Goal: Task Accomplishment & Management: Manage account settings

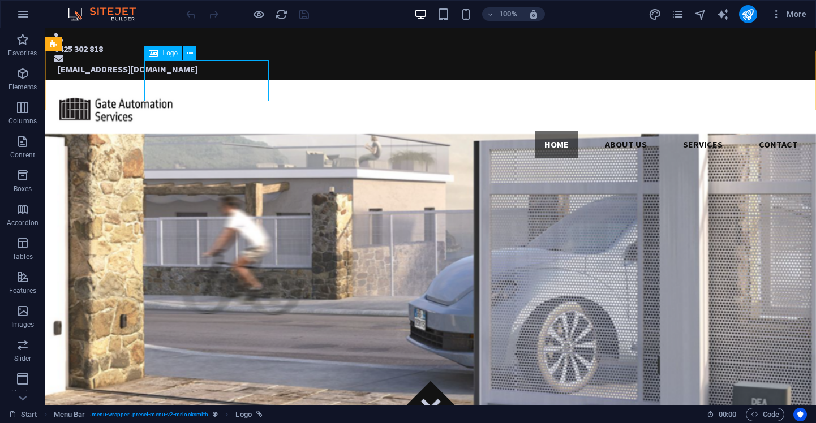
click at [172, 54] on span "Logo" at bounding box center [169, 53] width 15 height 7
select select "px"
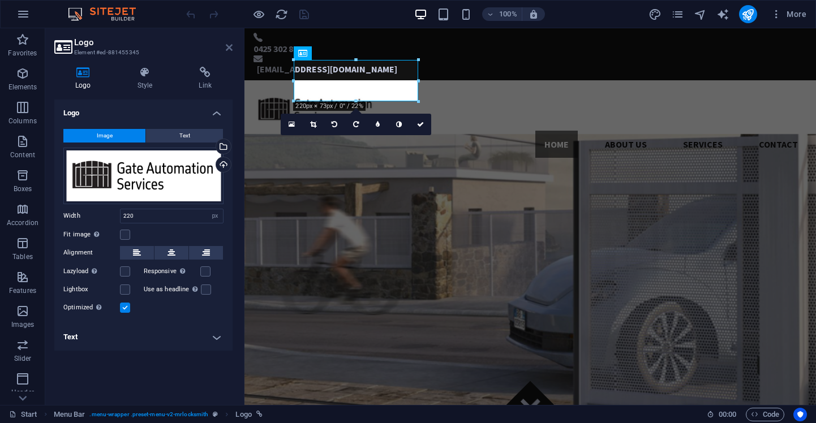
click at [231, 49] on icon at bounding box center [229, 47] width 7 height 9
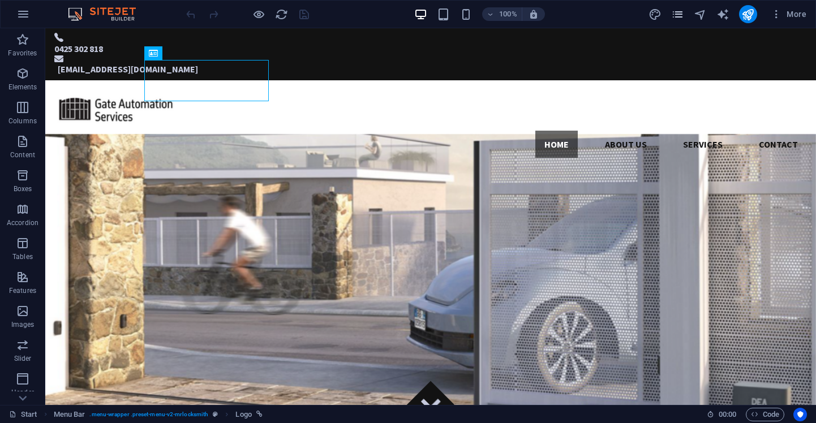
click at [684, 14] on icon "pages" at bounding box center [677, 14] width 13 height 13
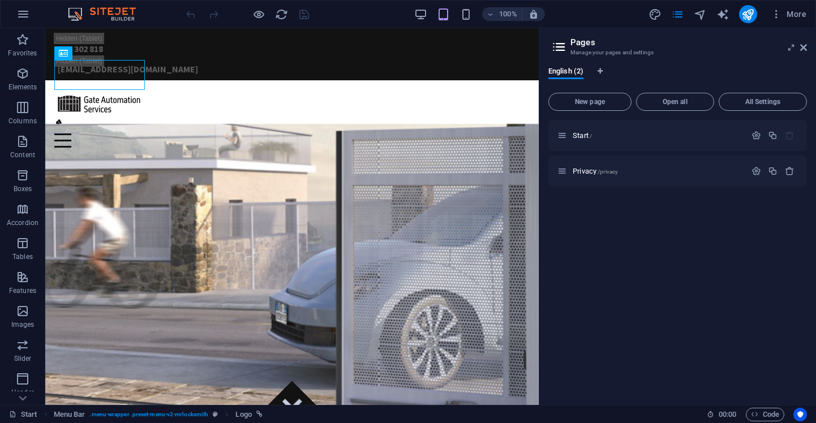
click at [649, 21] on div "More" at bounding box center [730, 14] width 162 height 18
click at [702, 15] on icon "navigator" at bounding box center [700, 14] width 13 height 13
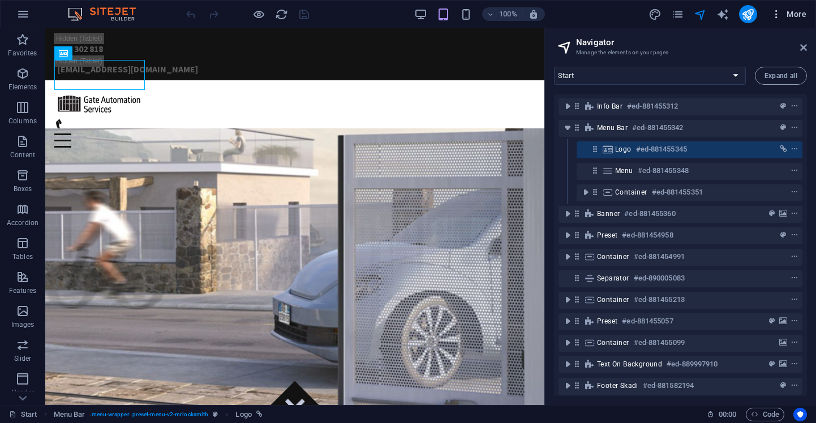
click at [777, 18] on icon "button" at bounding box center [776, 13] width 11 height 11
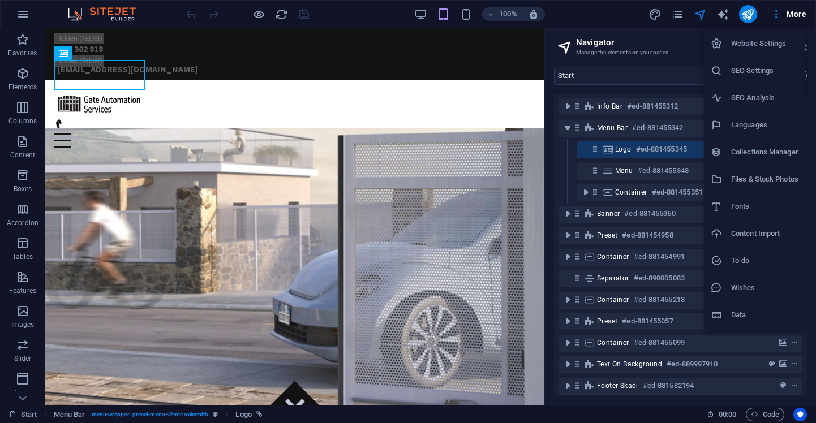
click at [760, 44] on h6 "Website Settings" at bounding box center [764, 44] width 67 height 14
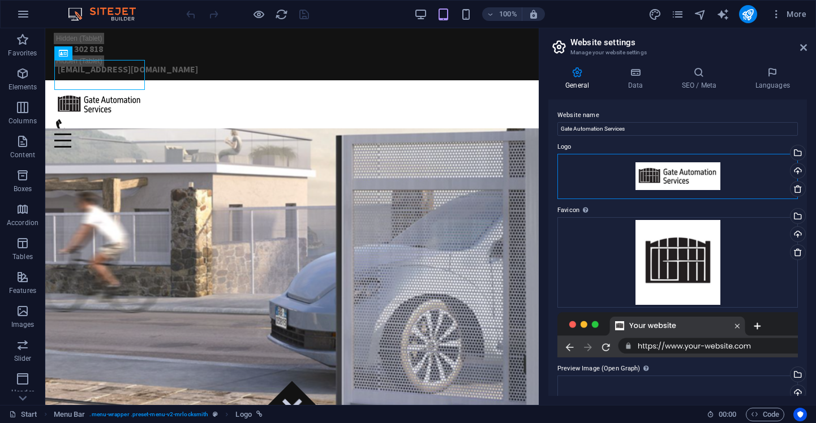
click at [689, 172] on div "Drag files here, click to choose files or select files from Files or our free s…" at bounding box center [678, 176] width 241 height 45
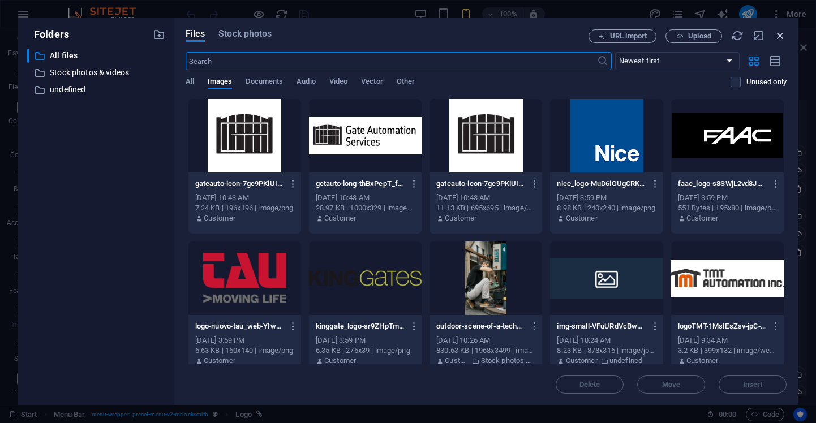
click at [783, 37] on icon "button" at bounding box center [780, 35] width 12 height 12
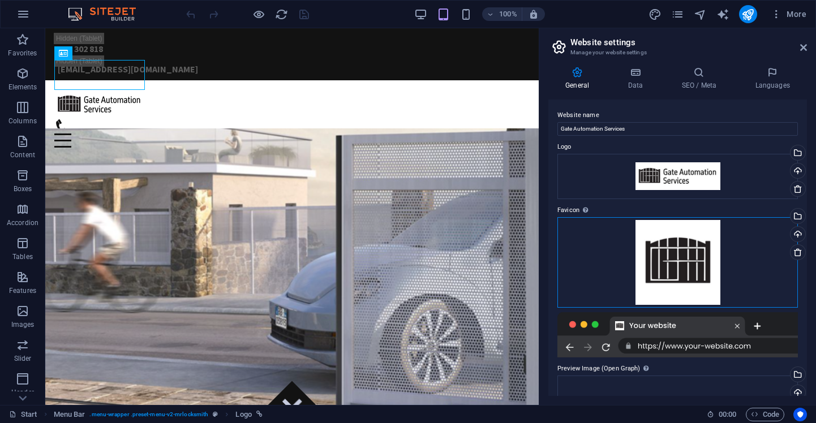
click at [675, 259] on div "Drag files here, click to choose files or select files from Files or our free s…" at bounding box center [678, 262] width 241 height 91
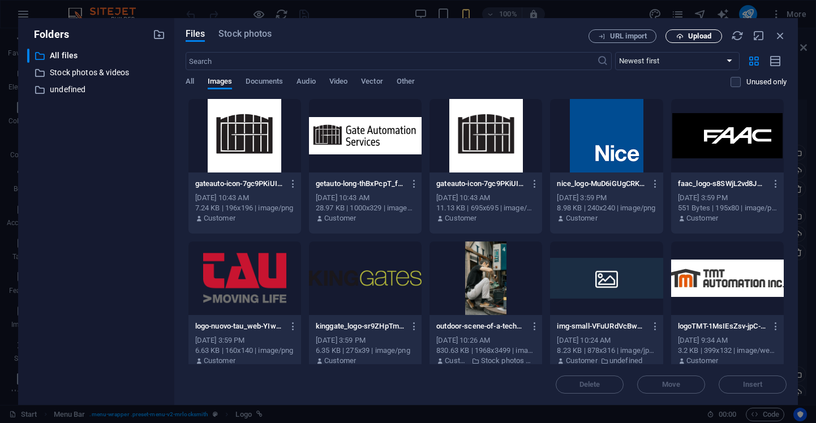
click at [683, 37] on icon "button" at bounding box center [679, 36] width 7 height 7
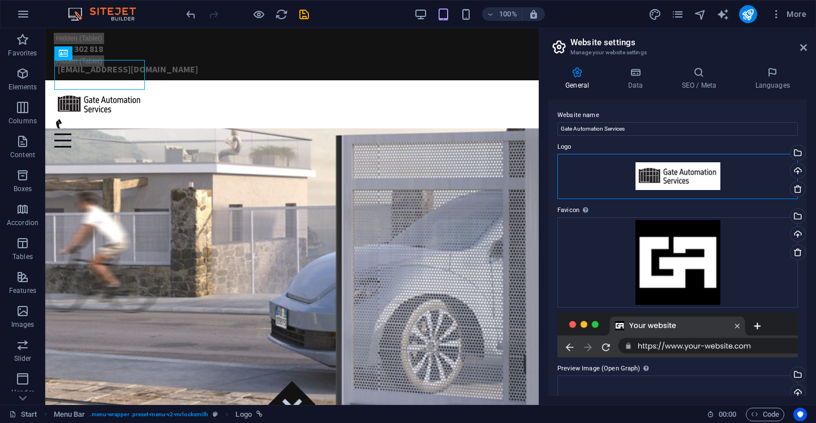
click at [688, 176] on div "Drag files here, click to choose files or select files from Files or our free s…" at bounding box center [678, 176] width 241 height 45
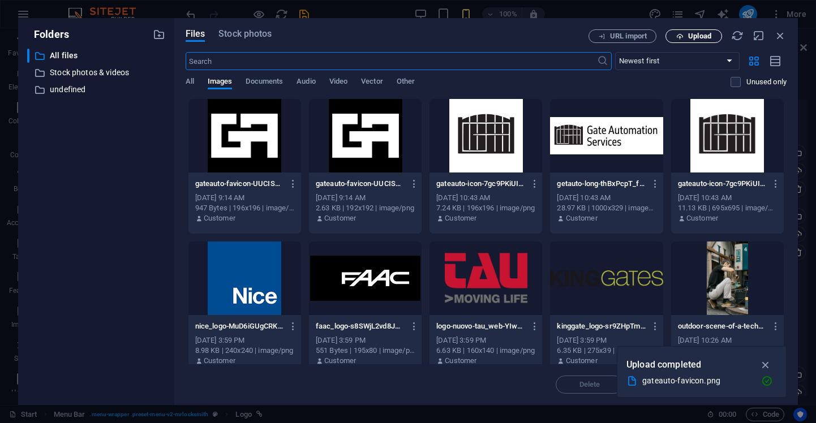
click at [692, 36] on span "Upload" at bounding box center [699, 36] width 23 height 7
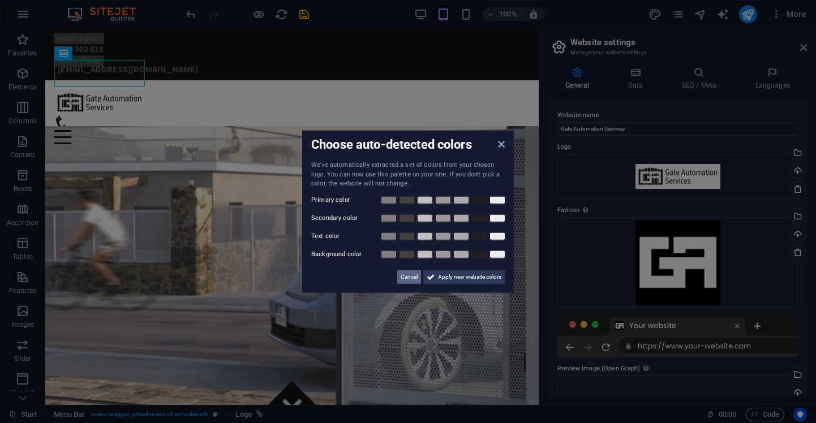
click at [409, 281] on span "Cancel" at bounding box center [409, 277] width 17 height 14
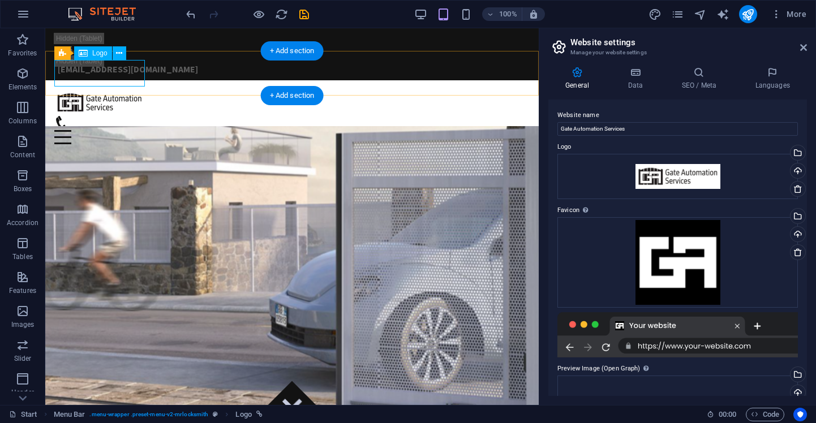
click at [126, 89] on div at bounding box center [291, 102] width 475 height 27
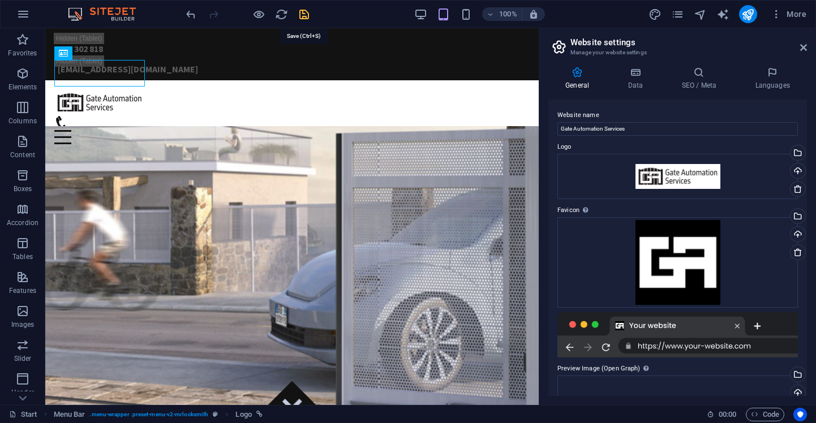
click at [305, 17] on icon "save" at bounding box center [304, 14] width 13 height 13
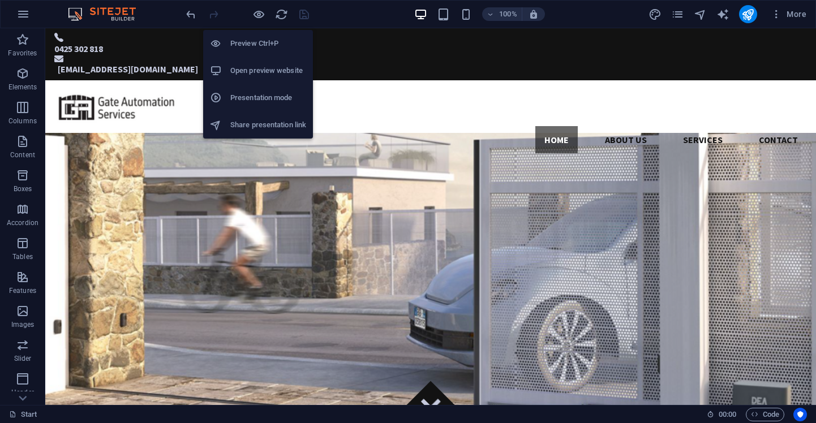
click at [262, 70] on h6 "Open preview website" at bounding box center [268, 71] width 76 height 14
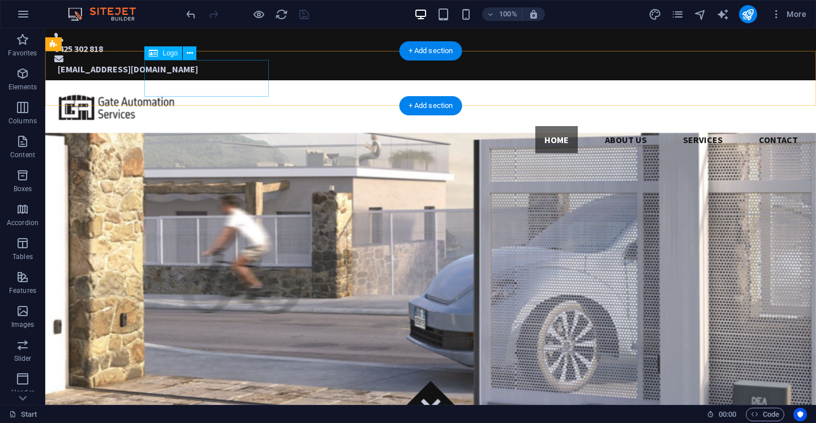
click at [175, 89] on div at bounding box center [430, 107] width 753 height 37
select select "px"
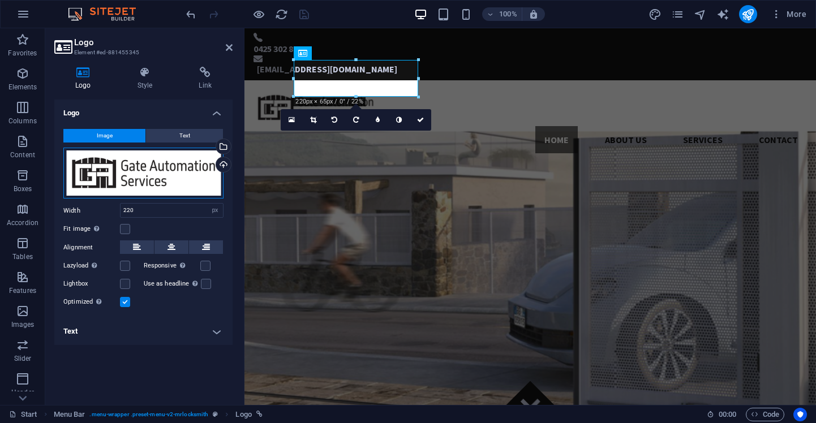
click at [166, 168] on div "Drag files here, click to choose files or select files from Files or our free s…" at bounding box center [143, 174] width 160 height 52
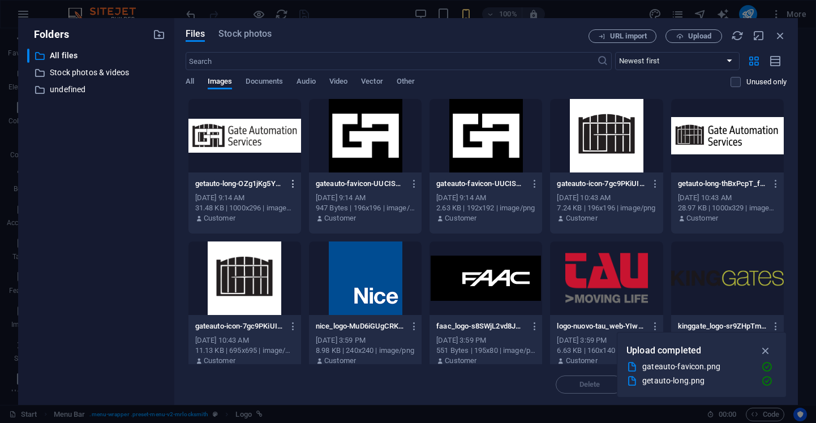
click at [297, 188] on icon "button" at bounding box center [293, 184] width 11 height 10
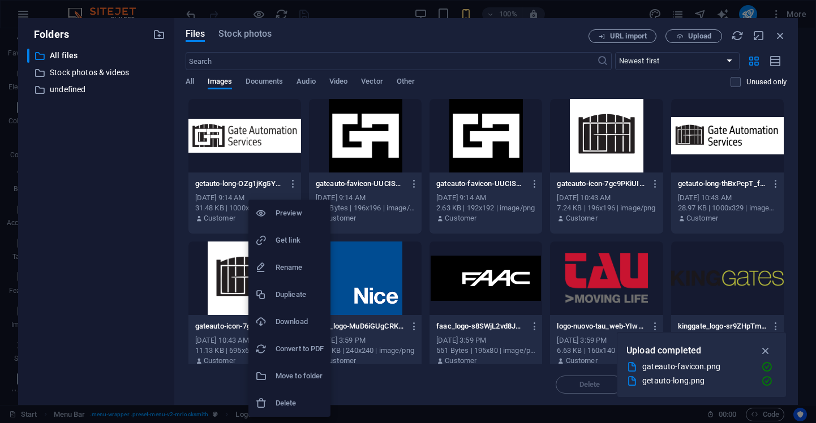
click at [294, 408] on h6 "Delete" at bounding box center [300, 404] width 48 height 14
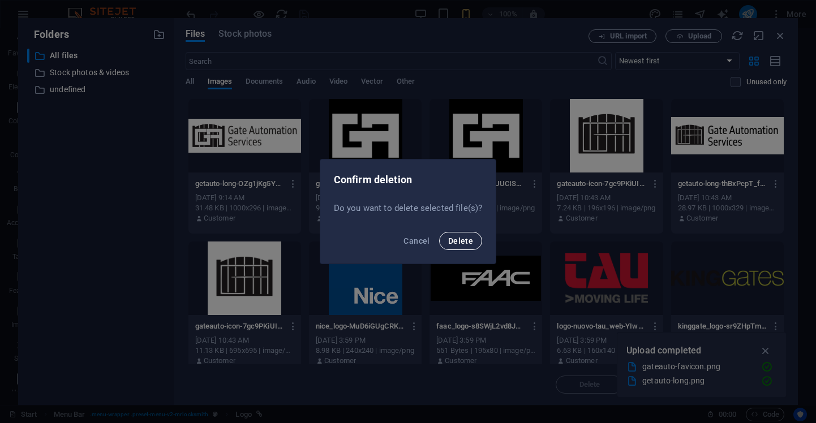
click at [459, 243] on span "Delete" at bounding box center [460, 241] width 25 height 9
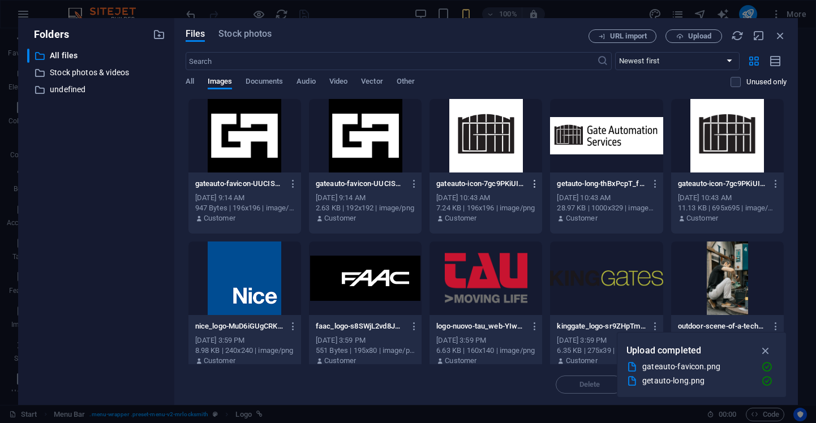
click at [536, 185] on icon "button" at bounding box center [535, 184] width 11 height 10
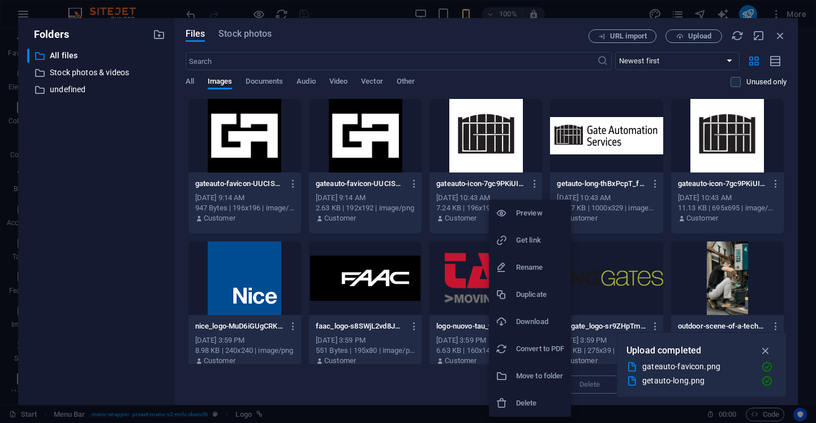
click at [534, 401] on h6 "Delete" at bounding box center [540, 404] width 48 height 14
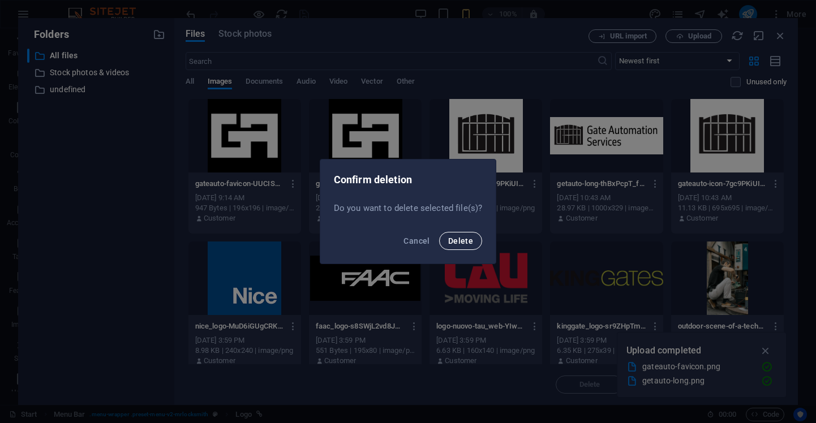
click at [457, 250] on button "Delete" at bounding box center [460, 241] width 43 height 18
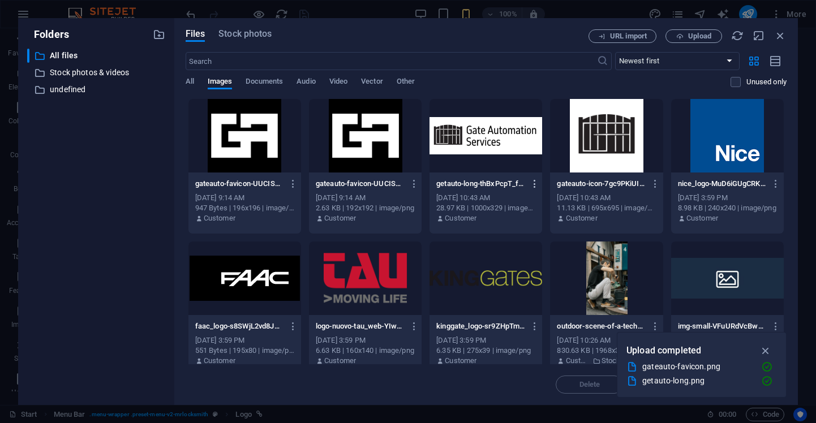
click at [533, 186] on icon "button" at bounding box center [535, 184] width 11 height 10
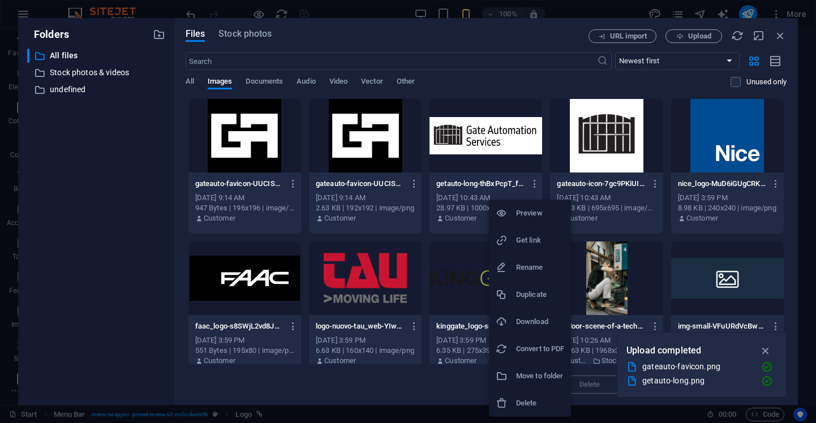
click at [540, 404] on h6 "Delete" at bounding box center [540, 404] width 48 height 14
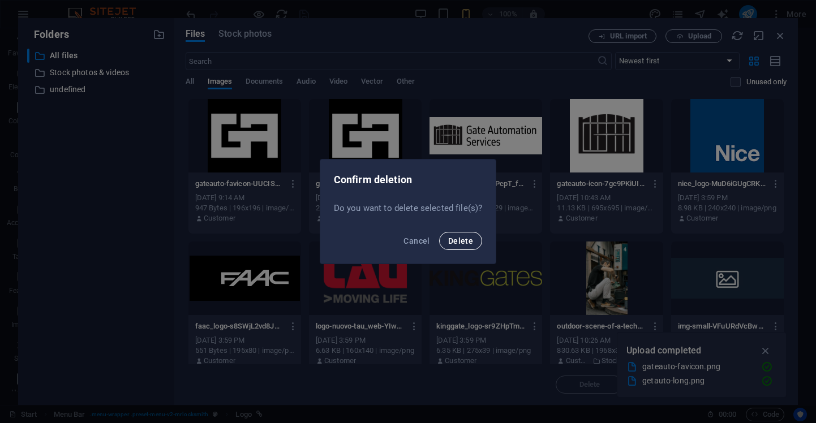
click at [453, 245] on span "Delete" at bounding box center [460, 241] width 25 height 9
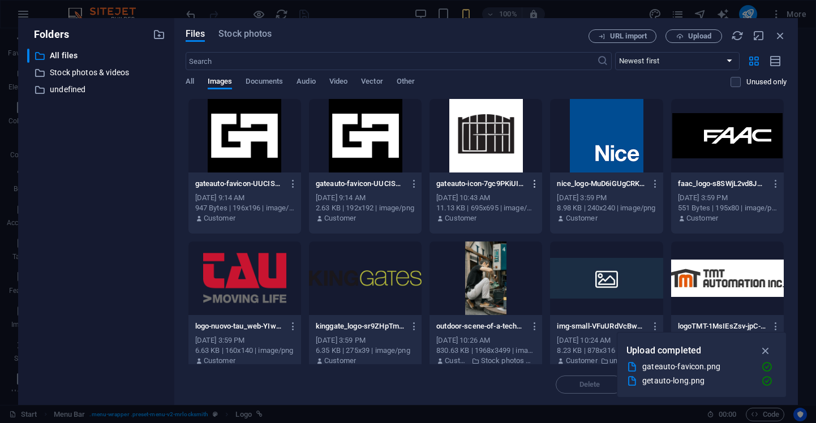
click at [535, 185] on icon "button" at bounding box center [535, 184] width 11 height 10
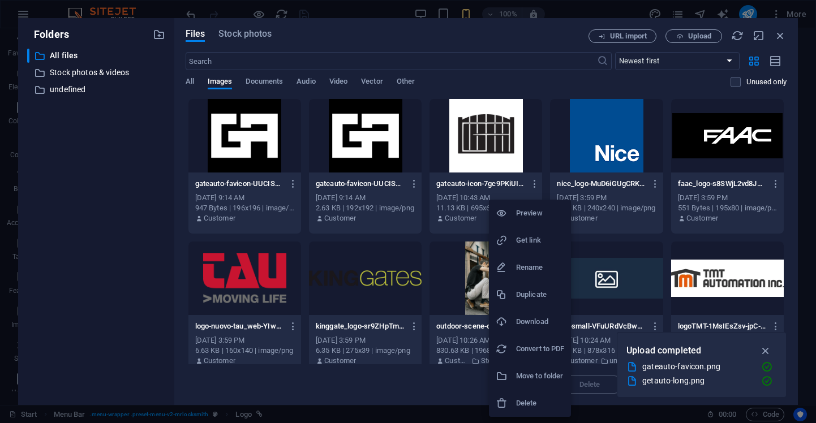
click at [533, 399] on h6 "Delete" at bounding box center [540, 404] width 48 height 14
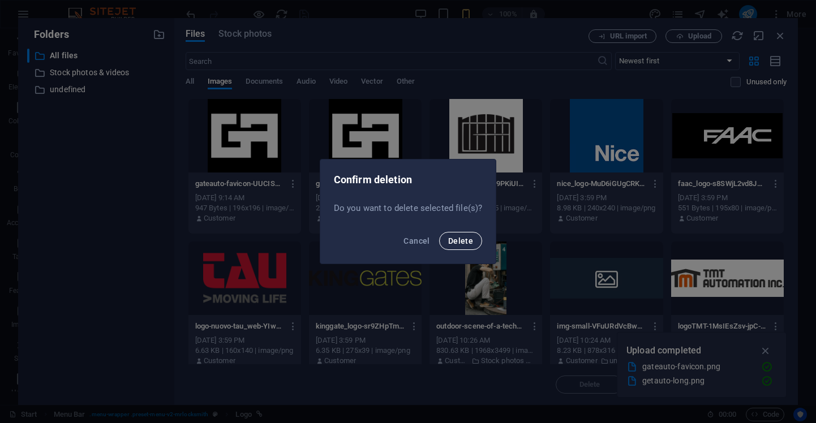
click at [472, 235] on button "Delete" at bounding box center [460, 241] width 43 height 18
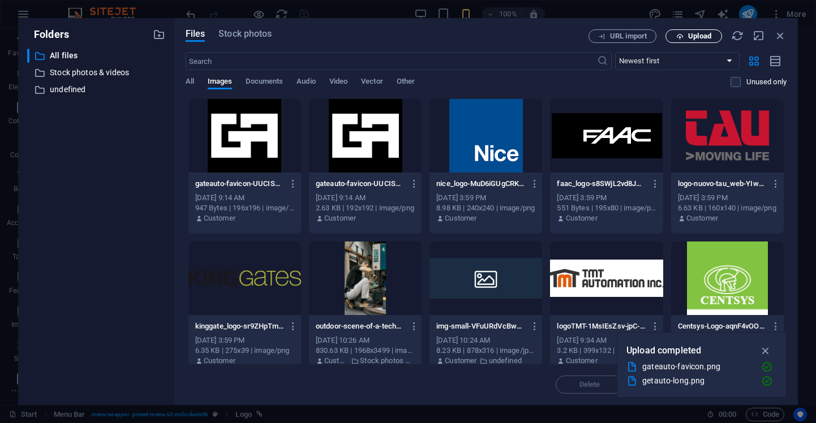
click at [683, 41] on button "Upload" at bounding box center [694, 36] width 57 height 14
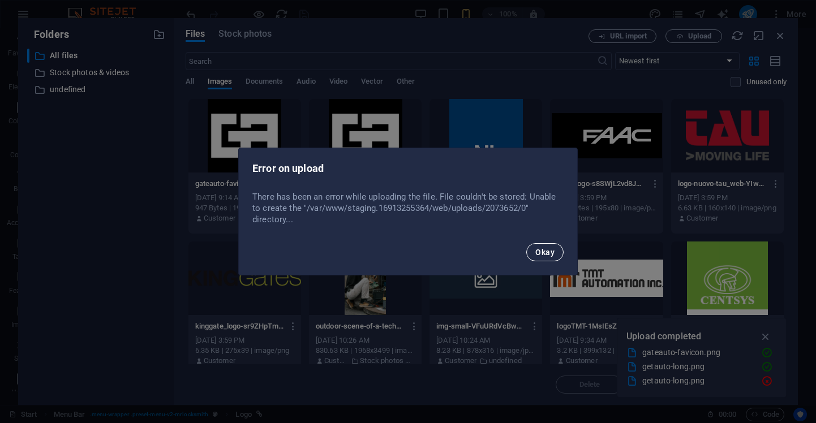
click at [544, 253] on span "Okay" at bounding box center [544, 252] width 19 height 9
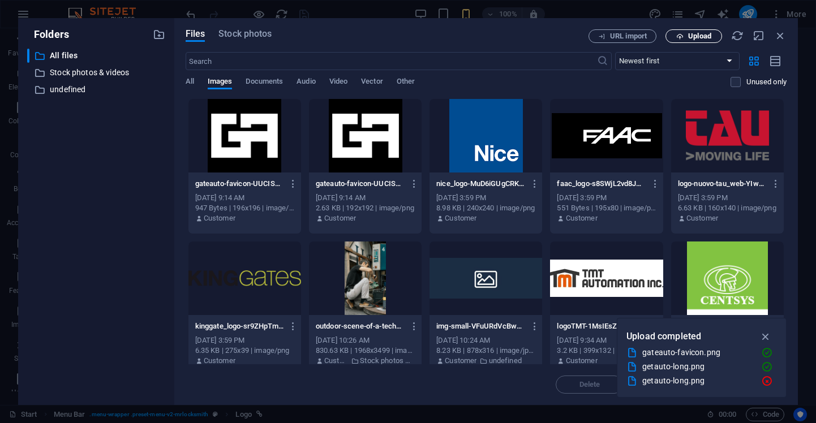
click at [684, 32] on button "Upload" at bounding box center [694, 36] width 57 height 14
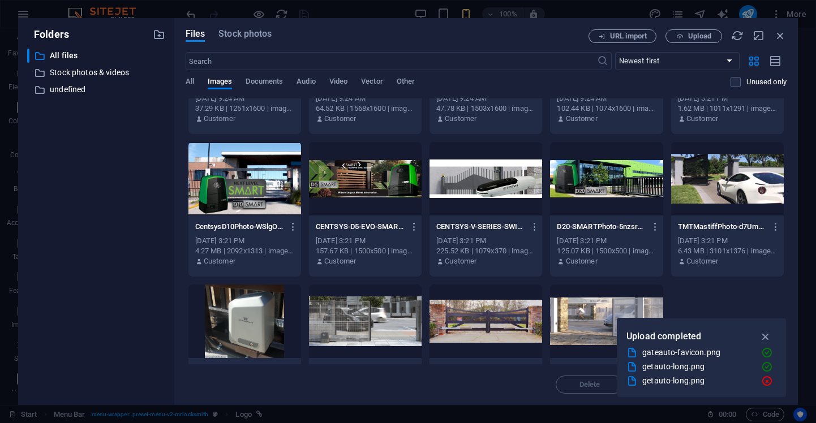
scroll to position [440, 0]
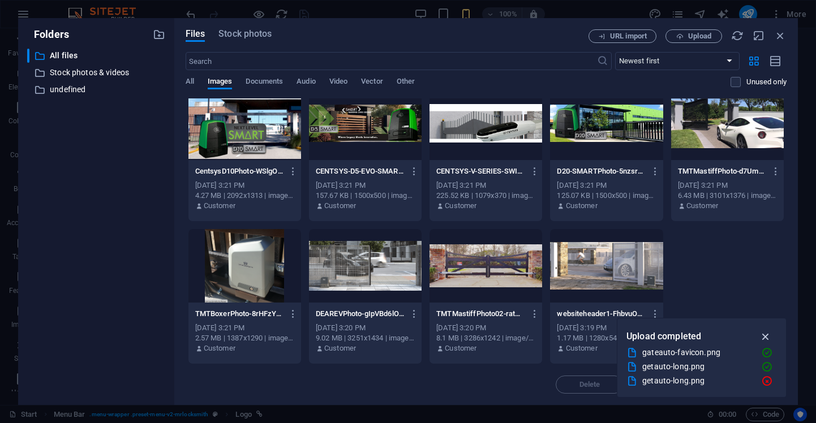
click at [766, 336] on icon "button" at bounding box center [766, 337] width 13 height 12
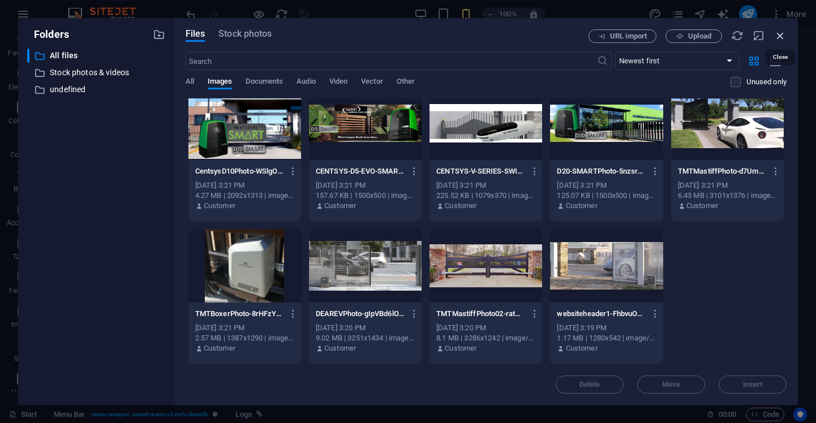
click at [780, 31] on icon "button" at bounding box center [780, 35] width 12 height 12
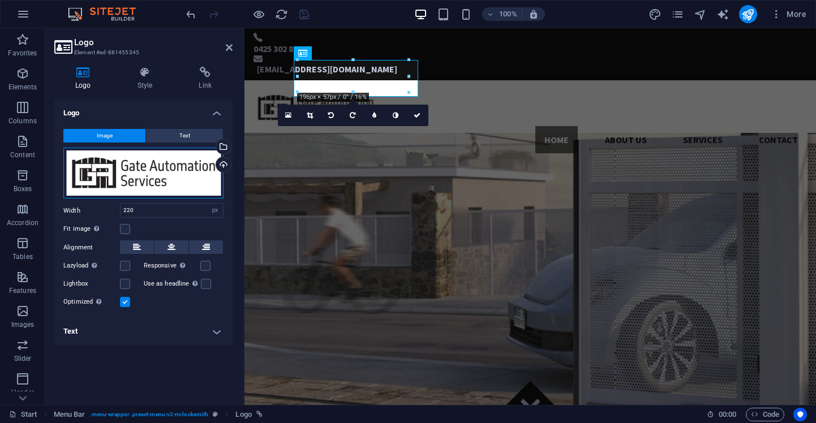
click at [158, 176] on div "Drag files here, click to choose files or select files from Files or our free s…" at bounding box center [143, 174] width 160 height 52
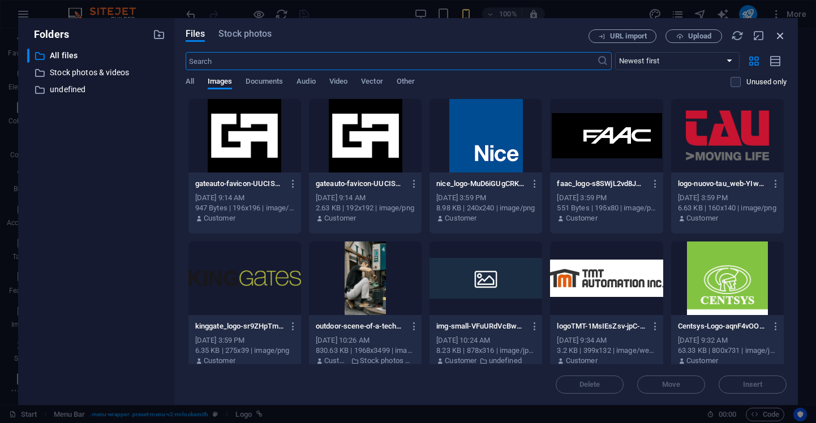
click at [781, 37] on icon "button" at bounding box center [780, 35] width 12 height 12
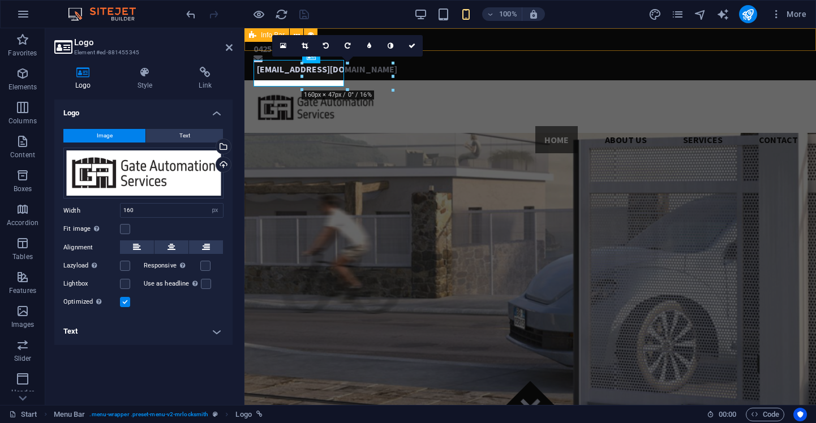
type input "220"
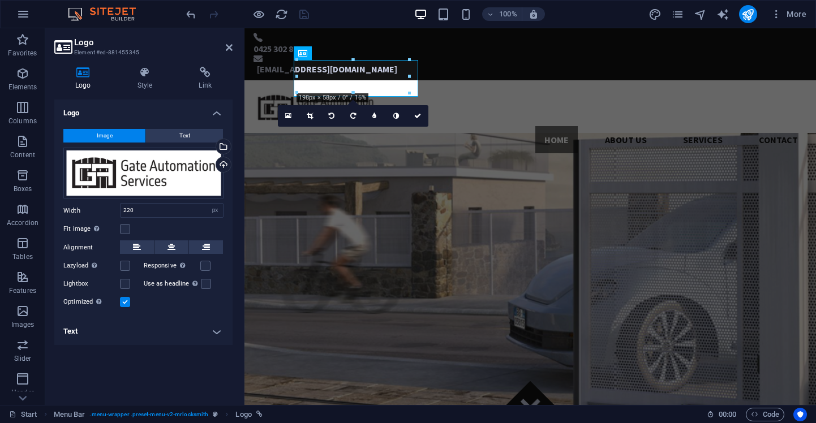
click at [337, 23] on div "100% More" at bounding box center [497, 14] width 627 height 18
click at [281, 88] on div "Home About us Services Contact" at bounding box center [531, 121] width 572 height 82
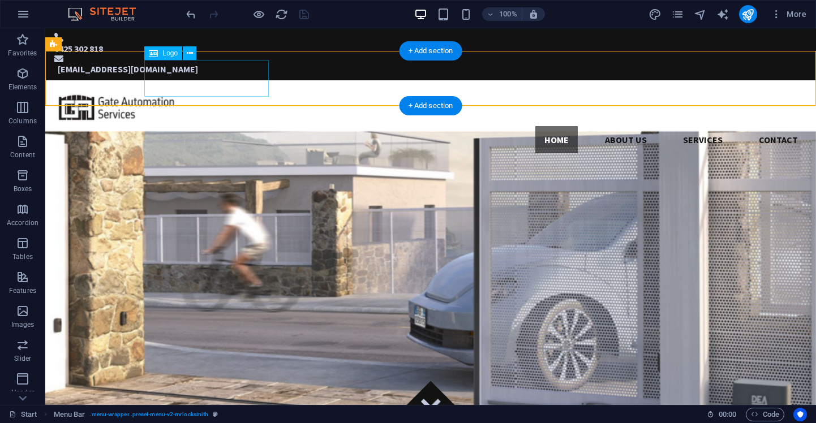
click at [223, 89] on div at bounding box center [430, 107] width 753 height 37
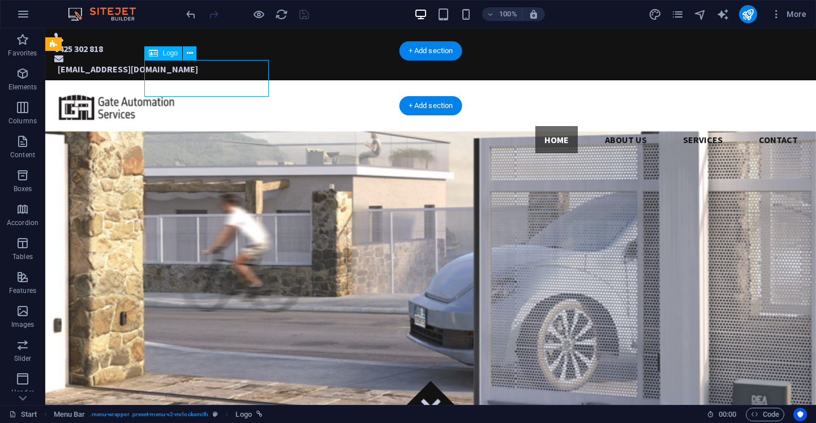
click at [223, 89] on div at bounding box center [430, 107] width 753 height 37
select select "px"
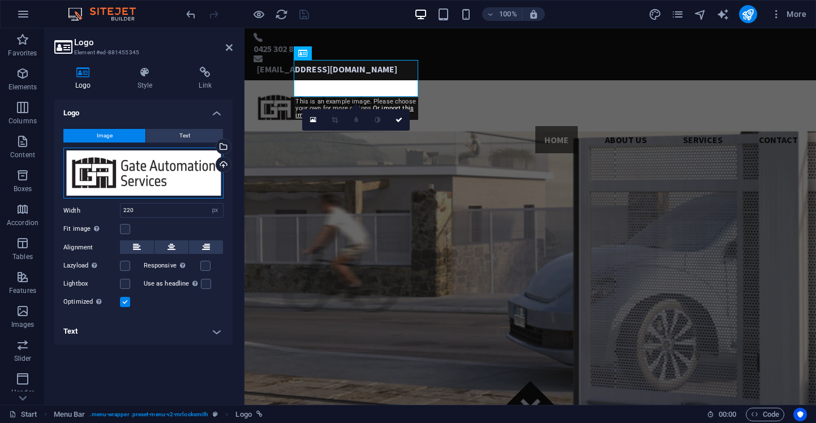
click at [178, 185] on div "Drag files here, click to choose files or select files from Files or our free s…" at bounding box center [143, 174] width 160 height 52
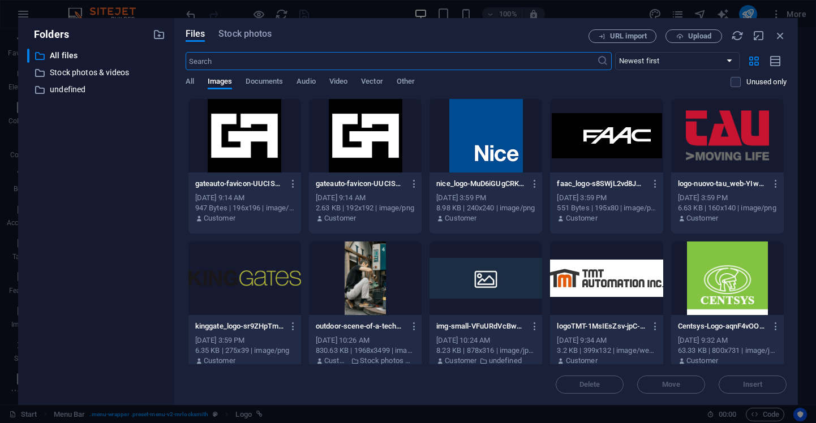
type input "160"
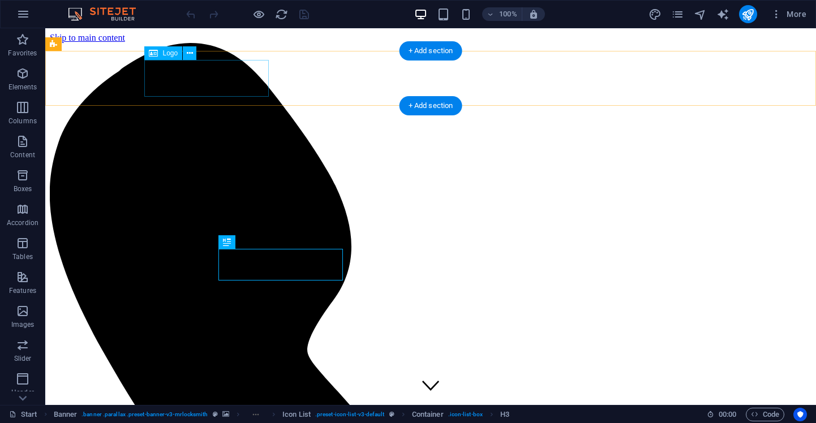
select select "px"
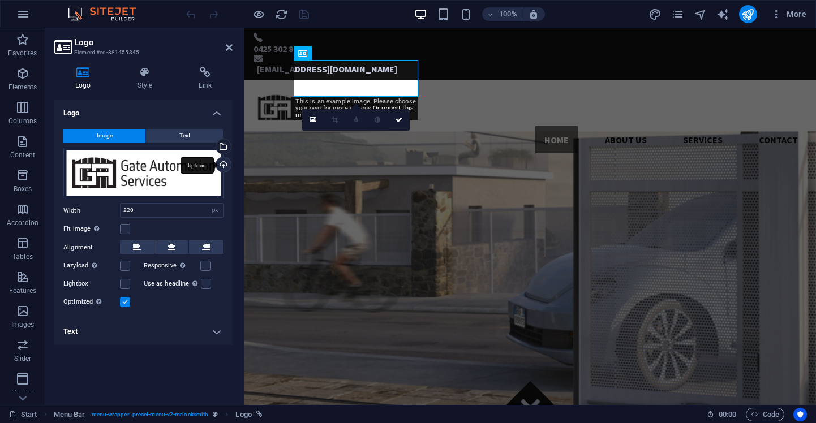
click at [225, 164] on div "Upload" at bounding box center [222, 165] width 17 height 17
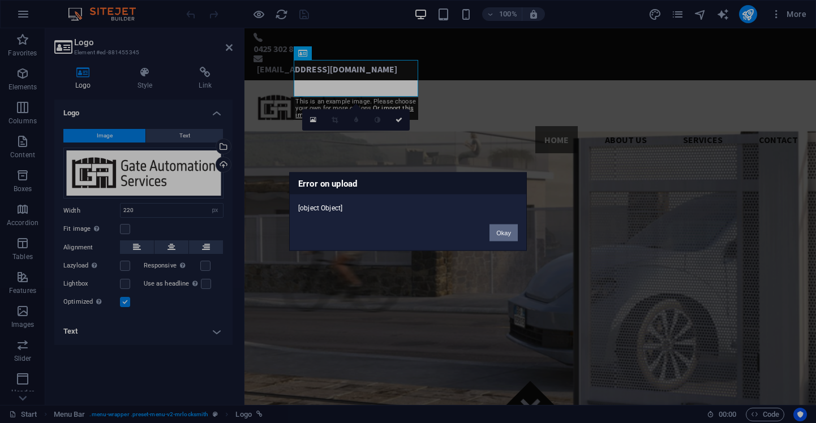
click at [509, 234] on button "Okay" at bounding box center [504, 233] width 28 height 17
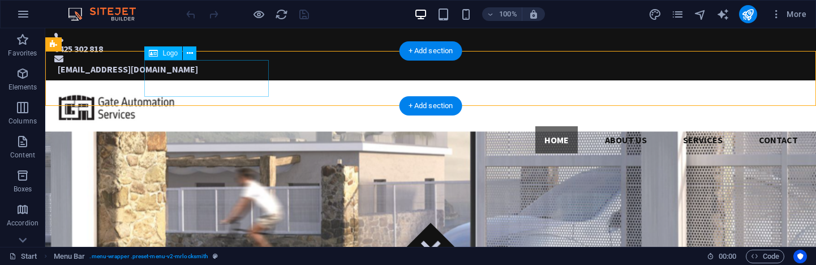
click at [200, 89] on div at bounding box center [430, 107] width 753 height 37
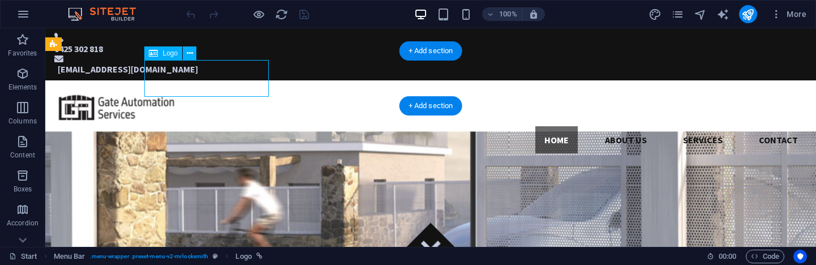
click at [200, 89] on div at bounding box center [430, 107] width 753 height 37
select select "px"
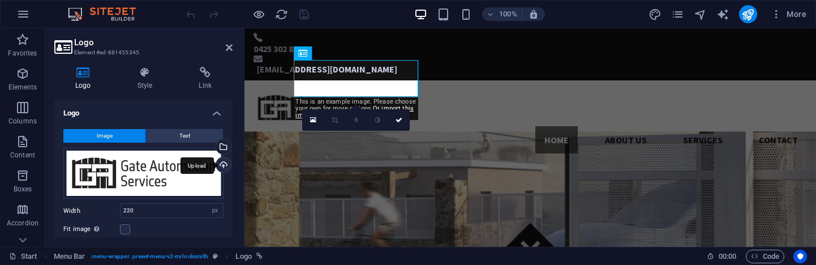
click at [221, 158] on div "Upload" at bounding box center [222, 165] width 17 height 17
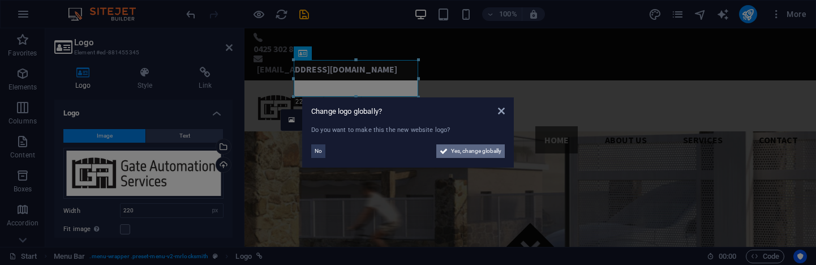
click at [467, 155] on span "Yes, change globally" at bounding box center [476, 151] width 50 height 14
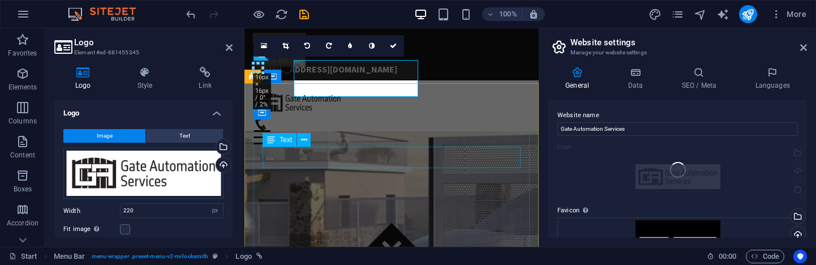
type input "160"
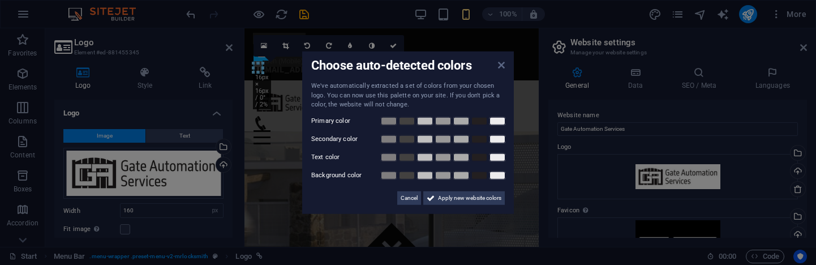
click at [500, 67] on icon at bounding box center [501, 65] width 7 height 9
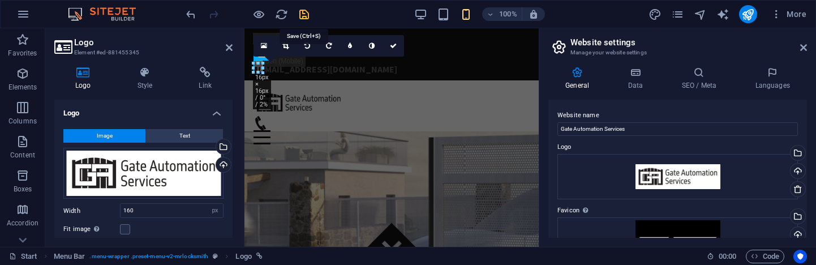
click at [305, 17] on icon "save" at bounding box center [304, 14] width 13 height 13
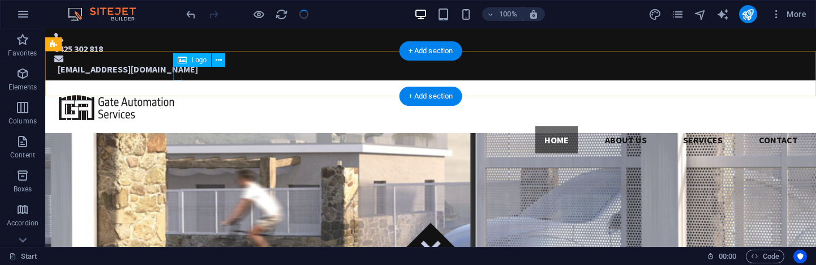
click at [177, 89] on div at bounding box center [430, 107] width 753 height 37
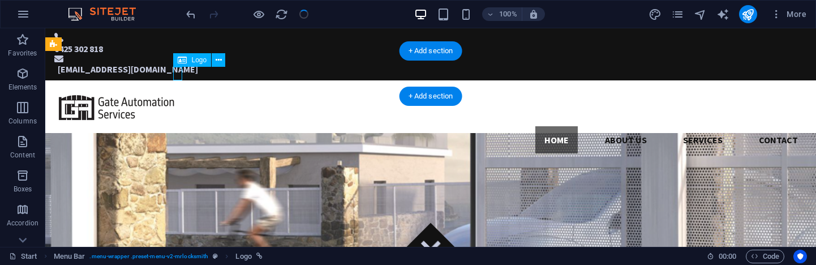
click at [177, 89] on div at bounding box center [430, 107] width 753 height 37
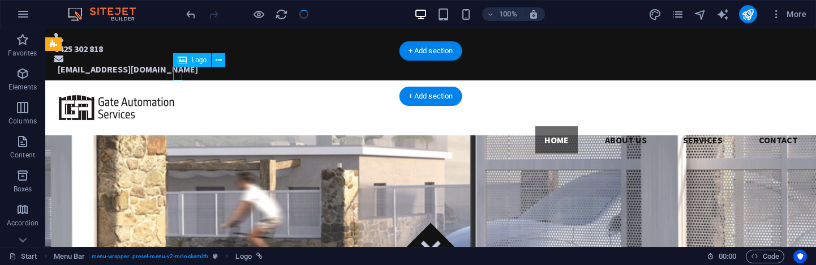
select select "px"
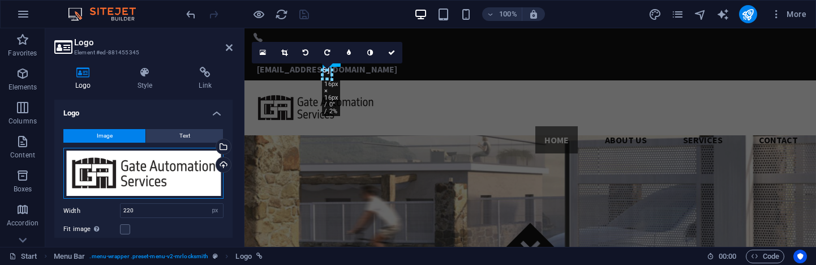
click at [171, 176] on div "Drag files here, click to choose files or select files from Files or our free s…" at bounding box center [143, 174] width 160 height 52
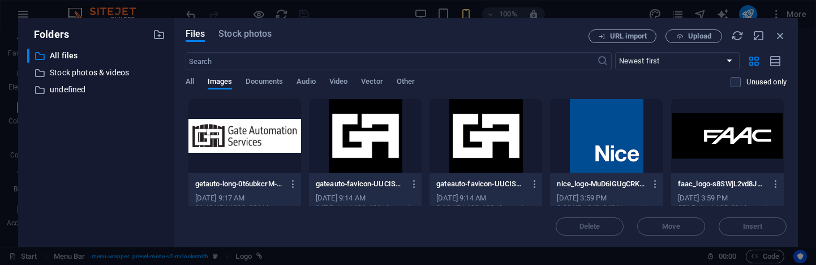
click at [242, 143] on div at bounding box center [244, 136] width 113 height 74
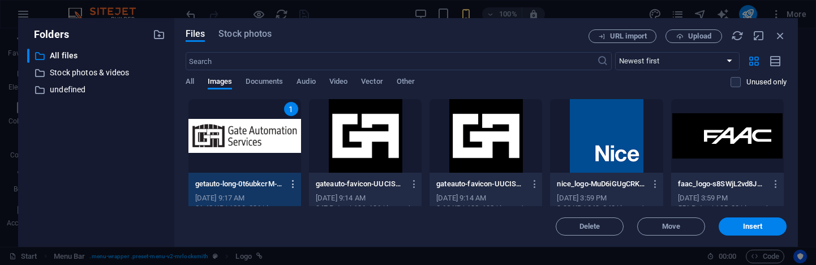
click at [293, 186] on icon "button" at bounding box center [293, 184] width 11 height 10
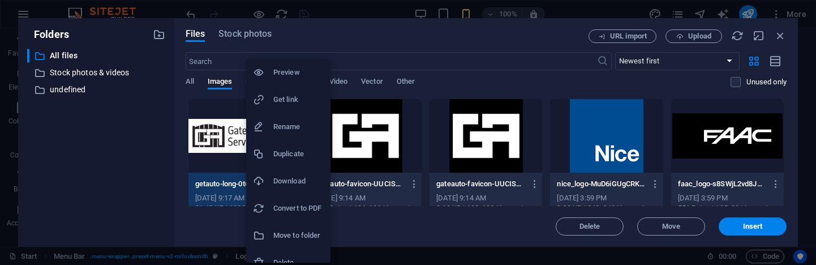
click at [217, 130] on div at bounding box center [408, 132] width 816 height 265
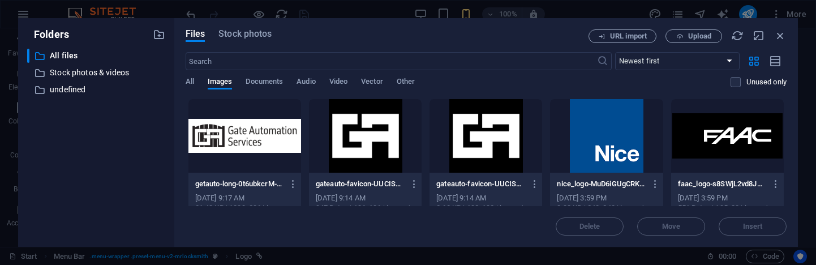
click at [217, 130] on div "Preview Get link Rename Duplicate Download Convert to PDF Move to folder Delete" at bounding box center [408, 136] width 816 height 258
click at [241, 148] on div at bounding box center [244, 136] width 113 height 74
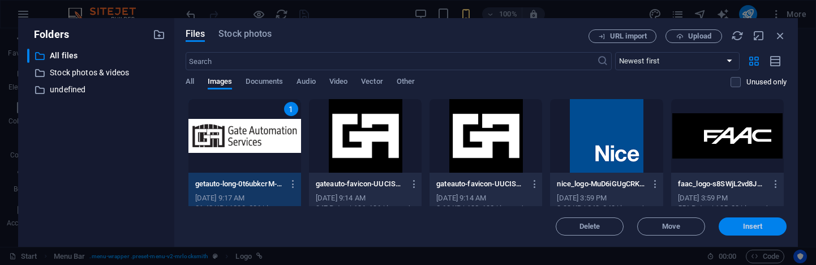
click at [770, 228] on span "Insert" at bounding box center [752, 226] width 59 height 7
type input "220"
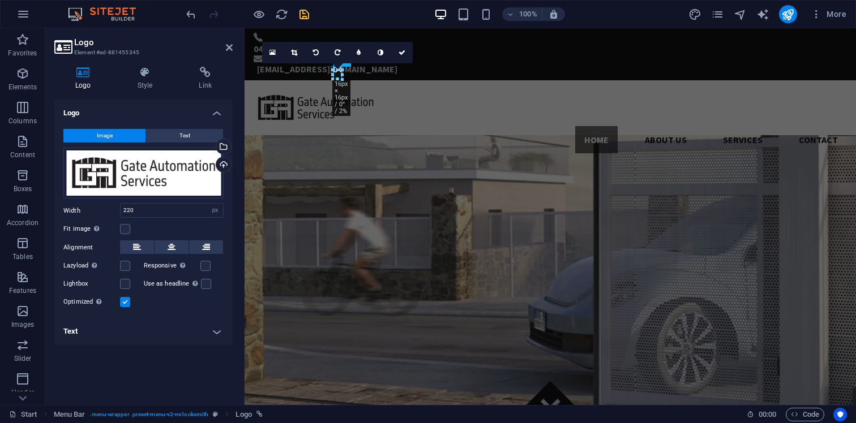
click at [234, 49] on aside "Logo Element #ed-881455345 Logo Style Link Logo Image Text Drag files here, cli…" at bounding box center [144, 216] width 199 height 377
click at [232, 49] on icon at bounding box center [229, 47] width 7 height 9
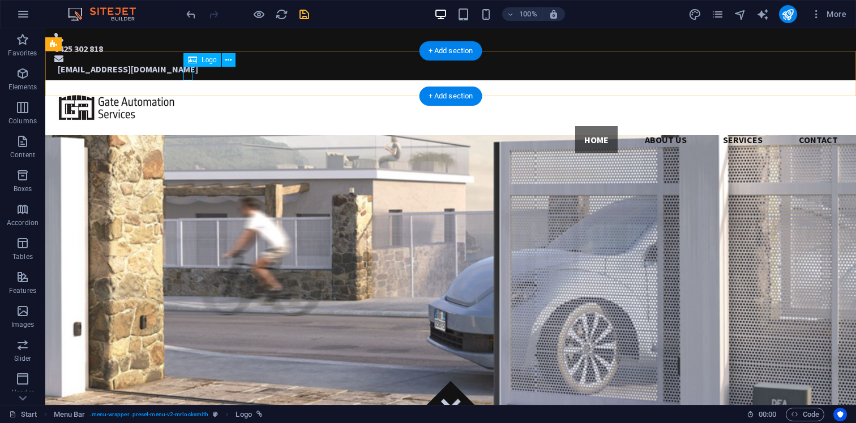
click at [187, 89] on div at bounding box center [450, 107] width 792 height 37
select select "px"
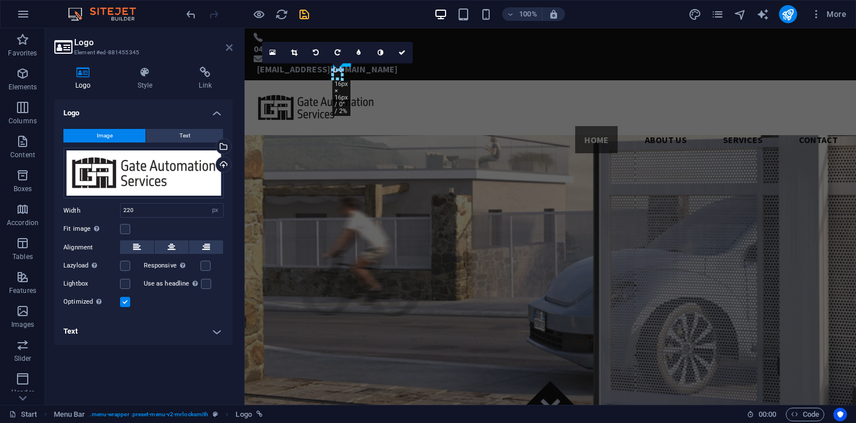
click at [228, 50] on icon at bounding box center [229, 47] width 7 height 9
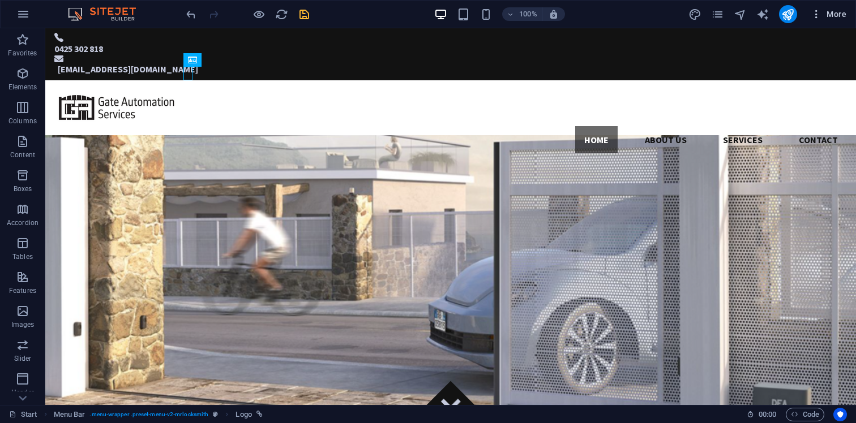
click at [816, 12] on span "More" at bounding box center [829, 13] width 36 height 11
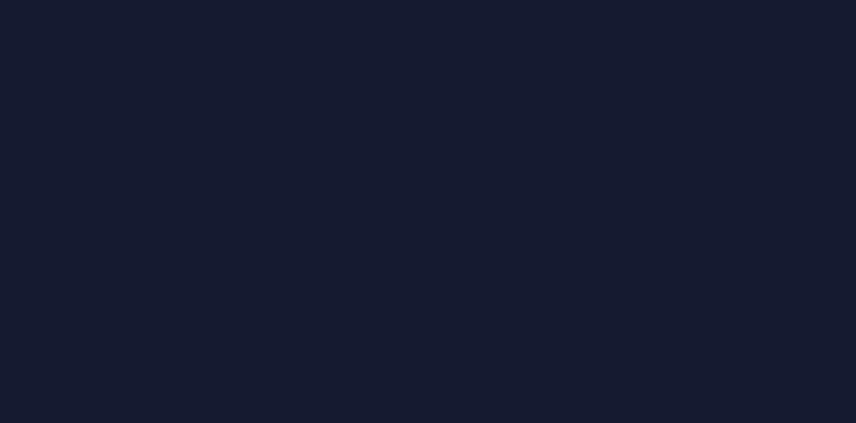
click at [435, 248] on div at bounding box center [428, 211] width 856 height 423
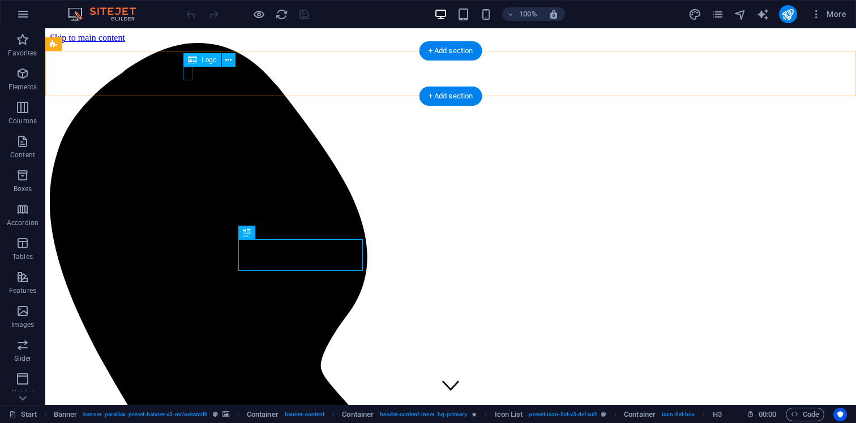
select select "px"
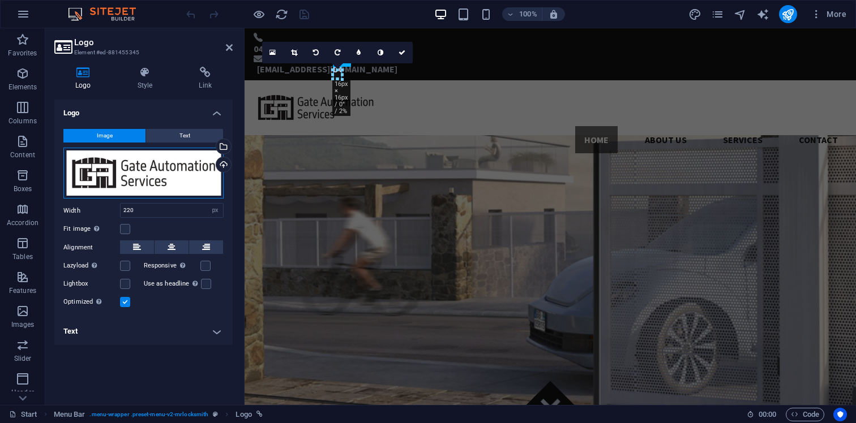
click at [190, 173] on div "Drag files here, click to choose files or select files from Files or our free s…" at bounding box center [143, 174] width 160 height 52
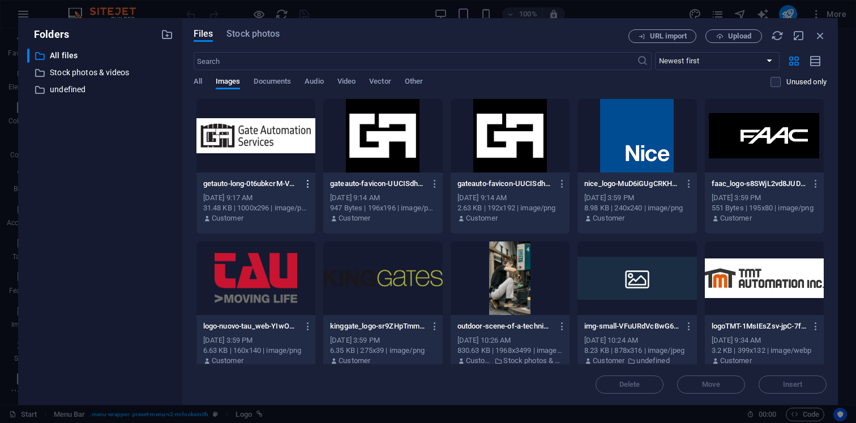
click at [306, 185] on icon "button" at bounding box center [308, 184] width 11 height 10
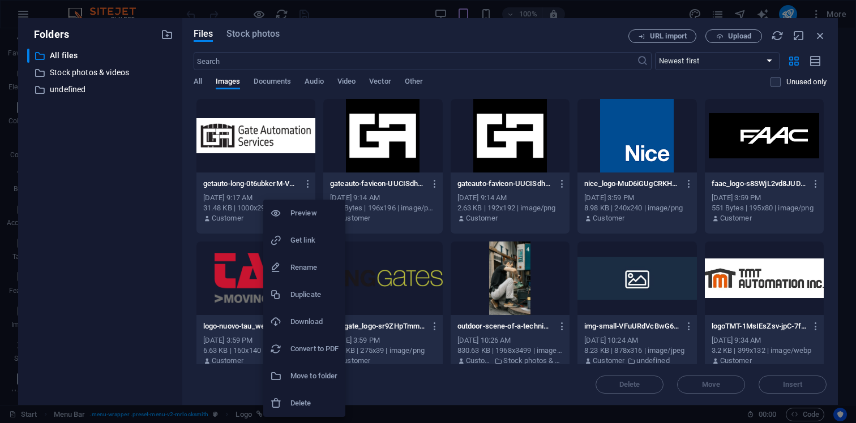
click at [725, 35] on div at bounding box center [428, 211] width 856 height 423
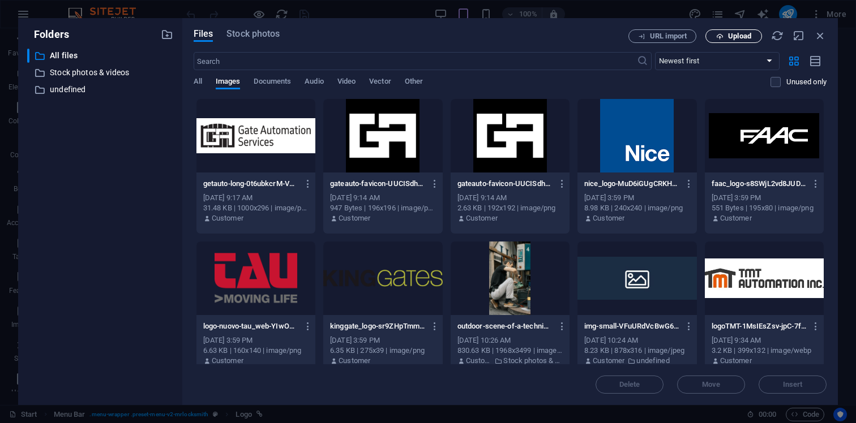
click at [725, 39] on span "Upload" at bounding box center [733, 36] width 46 height 7
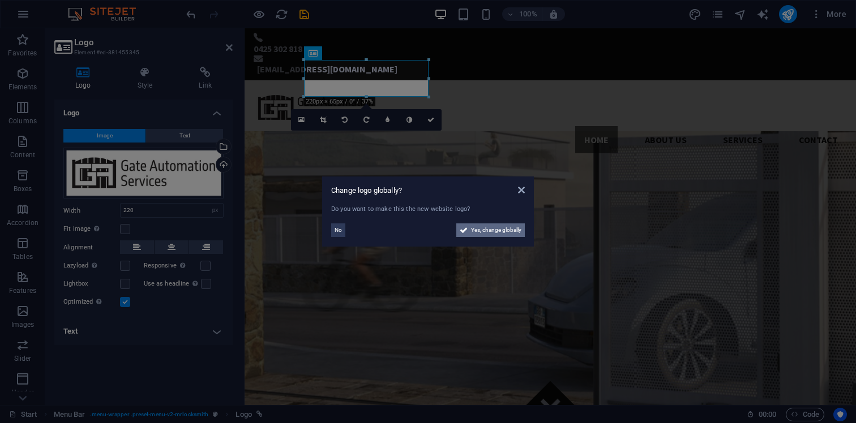
click at [498, 231] on span "Yes, change globally" at bounding box center [496, 231] width 50 height 14
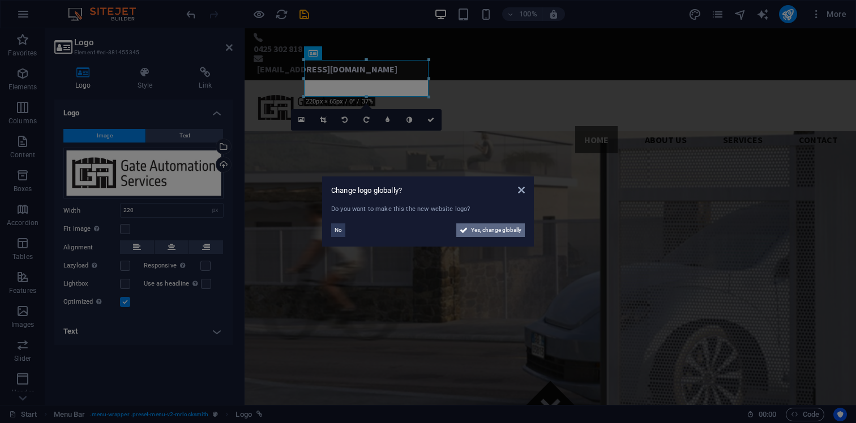
type input "160"
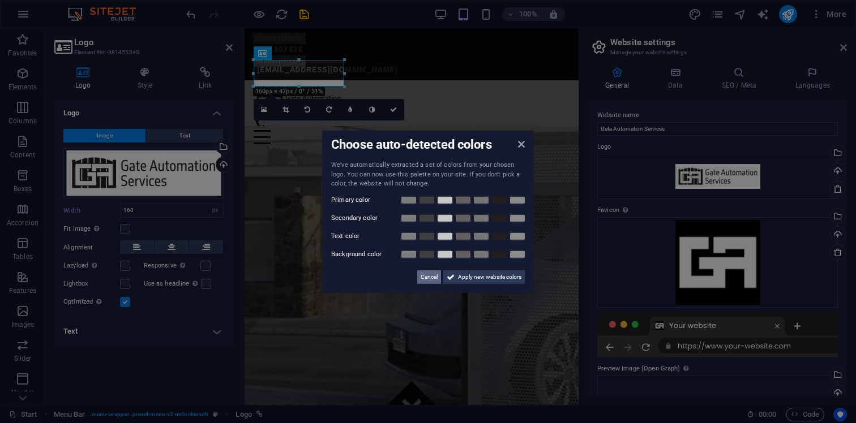
click at [421, 282] on span "Cancel" at bounding box center [429, 277] width 17 height 14
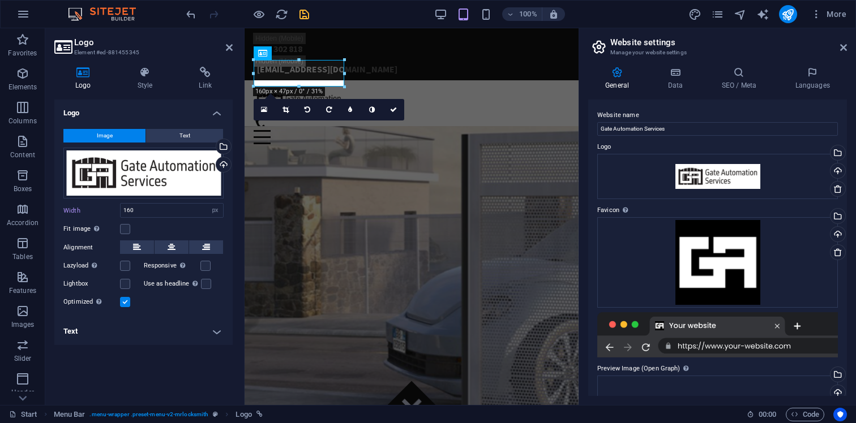
click at [307, 15] on icon "save" at bounding box center [304, 14] width 13 height 13
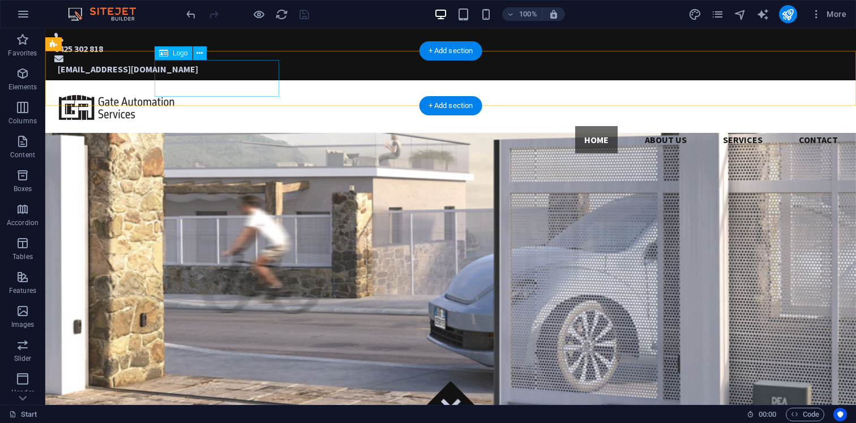
click at [204, 89] on div at bounding box center [450, 107] width 792 height 37
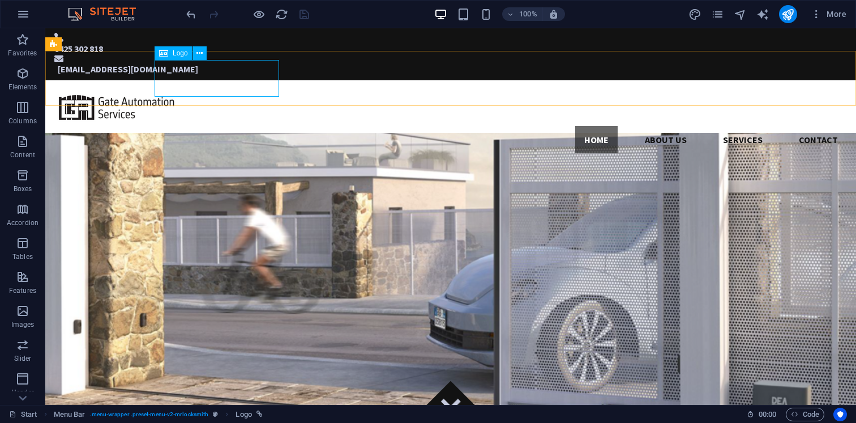
click at [179, 54] on span "Logo" at bounding box center [180, 53] width 15 height 7
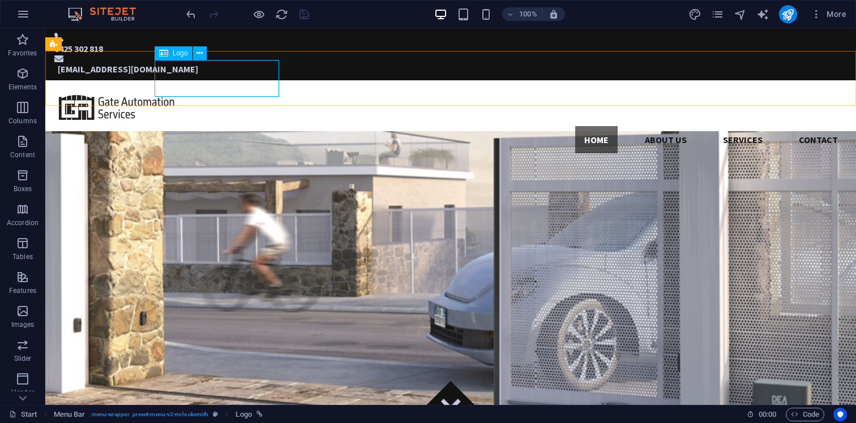
select select "px"
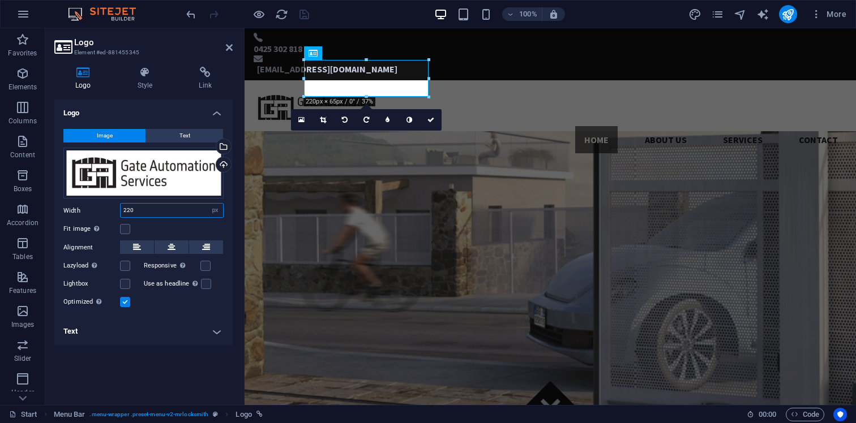
click at [164, 215] on input "220" at bounding box center [172, 211] width 102 height 14
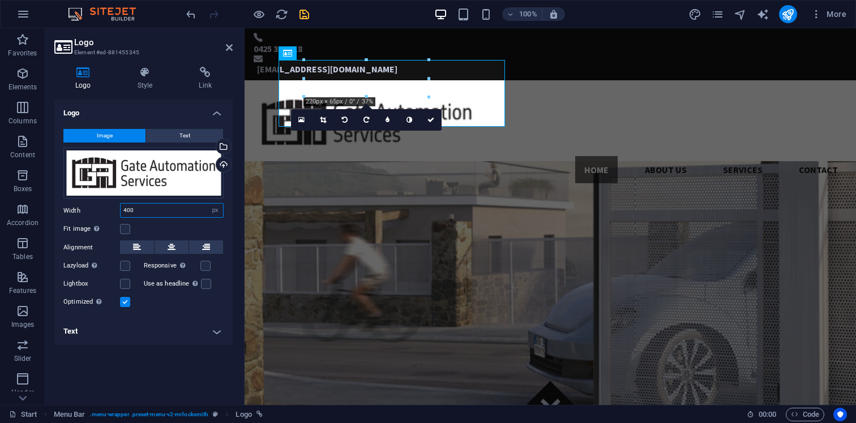
click at [149, 212] on input "400" at bounding box center [172, 211] width 102 height 14
type input "300"
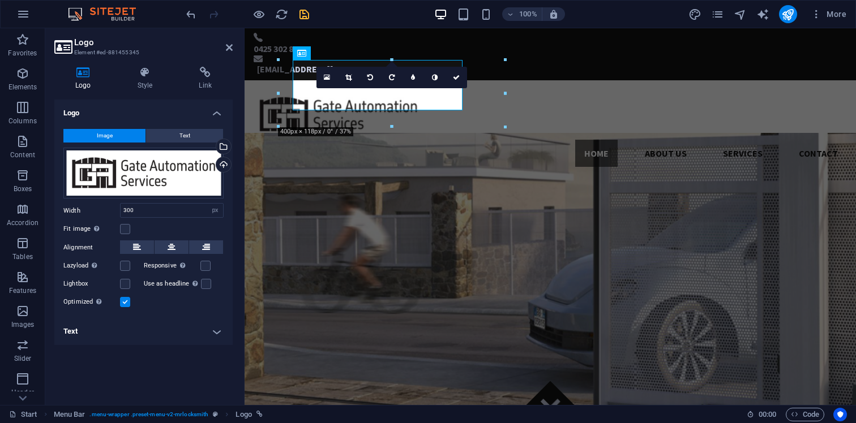
click at [234, 193] on div "Logo Style Link Logo Image Text Drag files here, click to choose files or selec…" at bounding box center [143, 232] width 196 height 348
click at [126, 230] on label at bounding box center [125, 229] width 10 height 10
click at [0, 0] on input "Fit image Automatically fit image to a fixed width and height" at bounding box center [0, 0] width 0 height 0
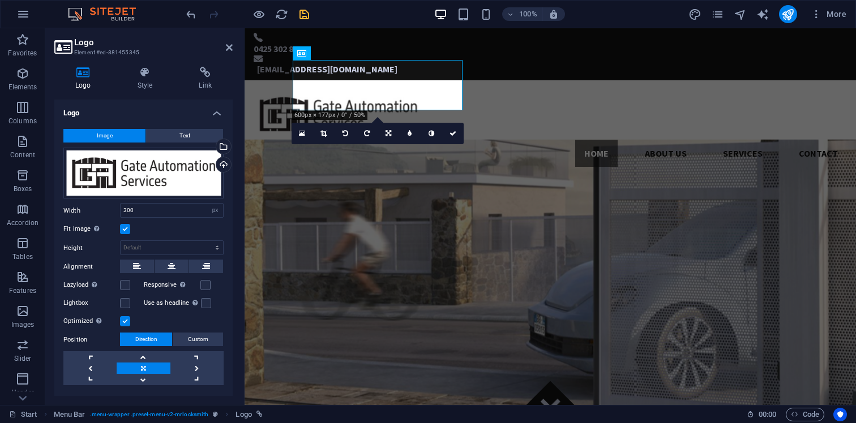
click at [126, 230] on label at bounding box center [125, 229] width 10 height 10
click at [0, 0] on input "Fit image Automatically fit image to a fixed width and height" at bounding box center [0, 0] width 0 height 0
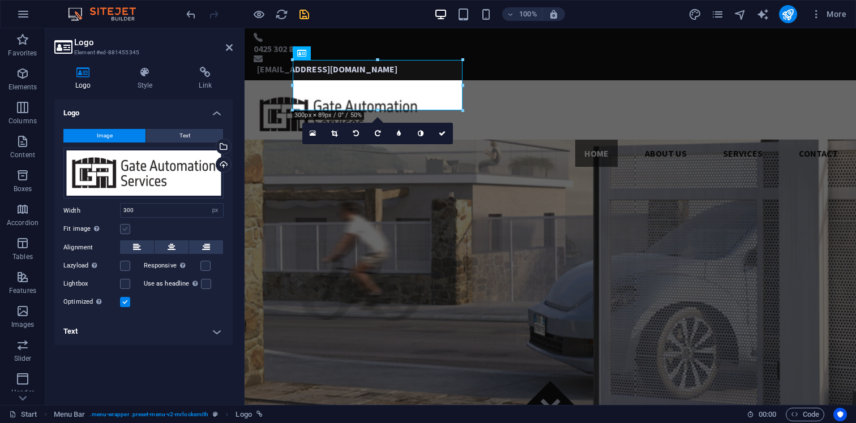
click at [126, 230] on label at bounding box center [125, 229] width 10 height 10
click at [0, 0] on input "Fit image Automatically fit image to a fixed width and height" at bounding box center [0, 0] width 0 height 0
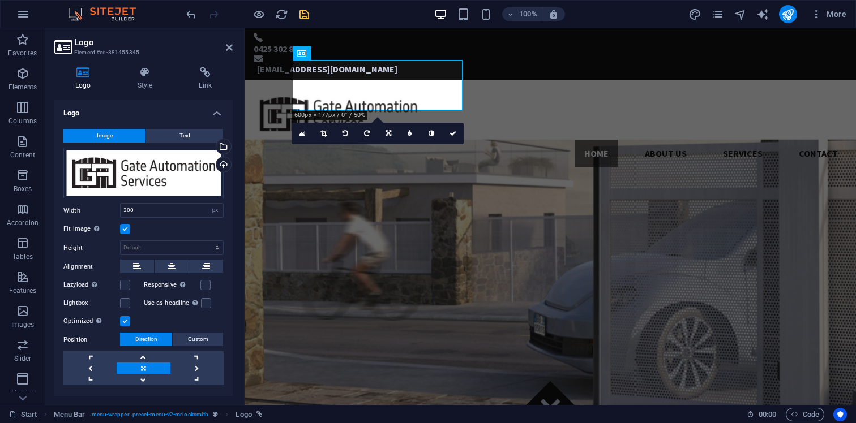
click at [126, 230] on label at bounding box center [125, 229] width 10 height 10
click at [0, 0] on input "Fit image Automatically fit image to a fixed width and height" at bounding box center [0, 0] width 0 height 0
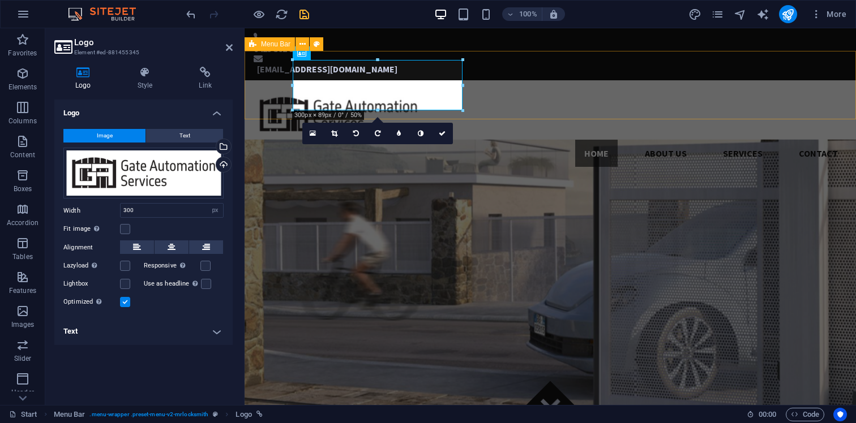
click at [503, 101] on div "Home About us Services Contact" at bounding box center [550, 128] width 611 height 96
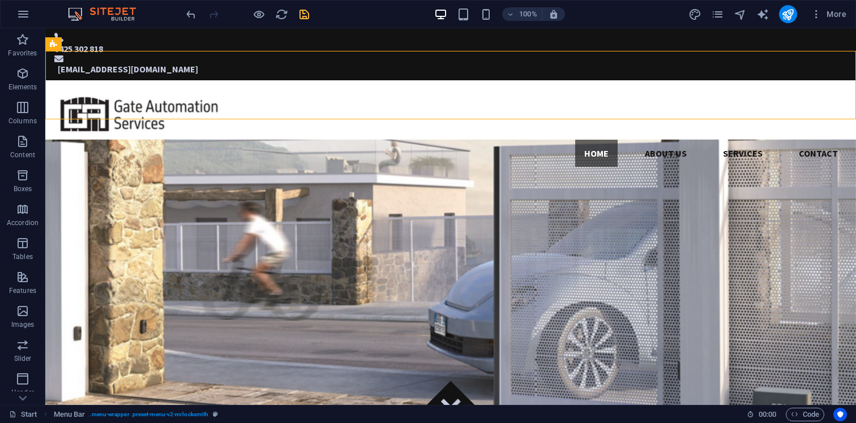
click at [301, 15] on icon "save" at bounding box center [304, 14] width 13 height 13
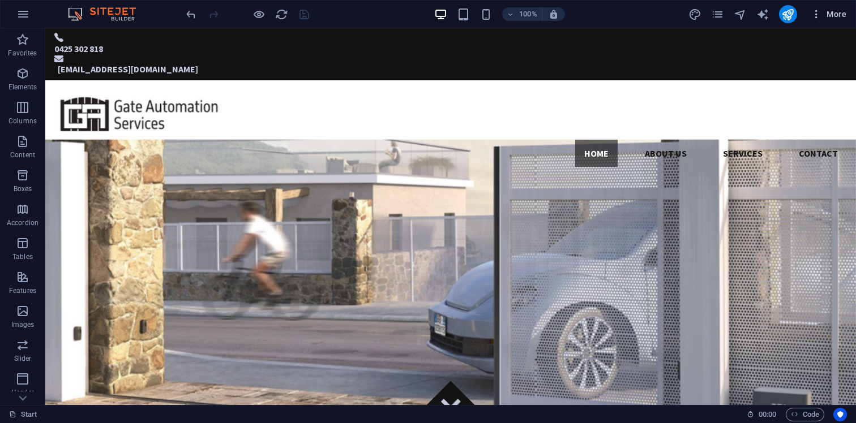
click at [829, 16] on span "More" at bounding box center [829, 13] width 36 height 11
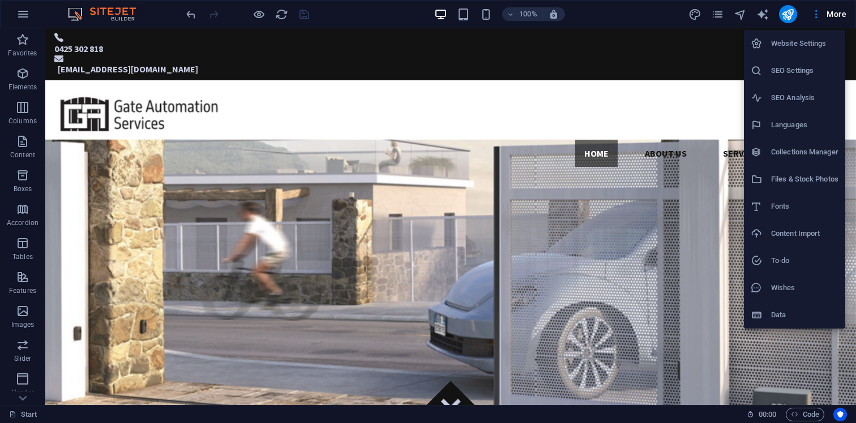
click at [811, 48] on h6 "Website Settings" at bounding box center [804, 44] width 67 height 14
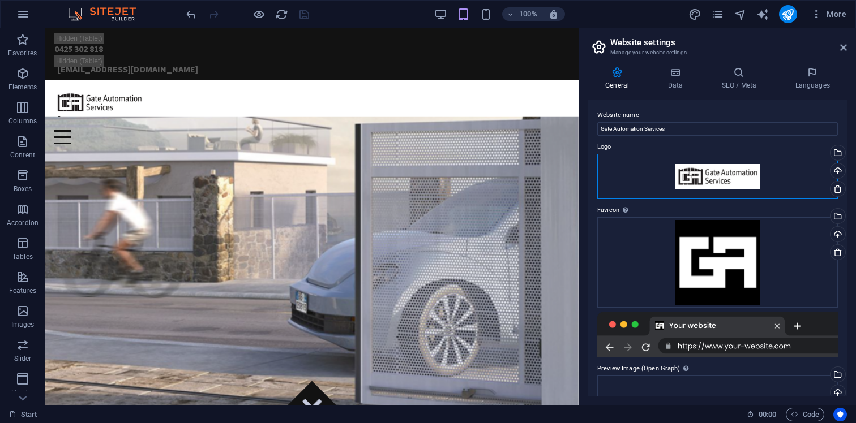
click at [719, 172] on div "Drag files here, click to choose files or select files from Files or our free s…" at bounding box center [717, 176] width 241 height 45
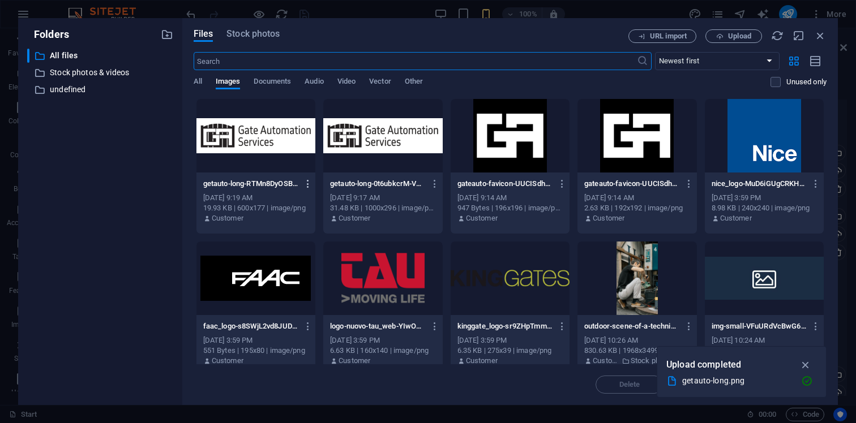
click at [307, 185] on icon "button" at bounding box center [308, 184] width 11 height 10
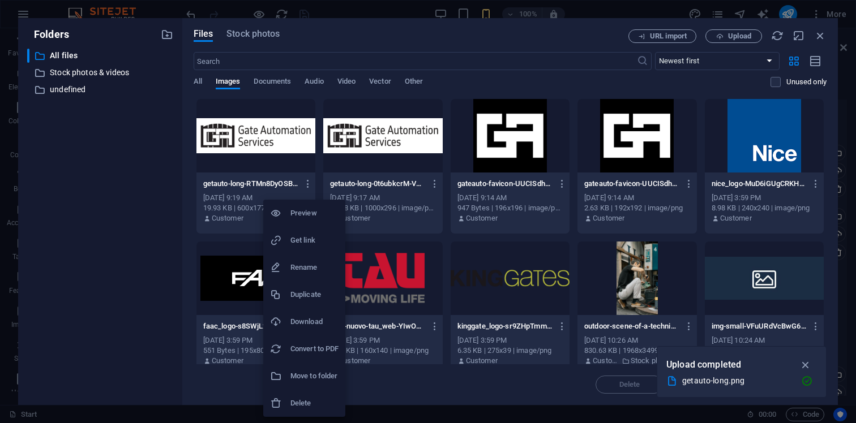
click at [574, 88] on div at bounding box center [428, 211] width 856 height 423
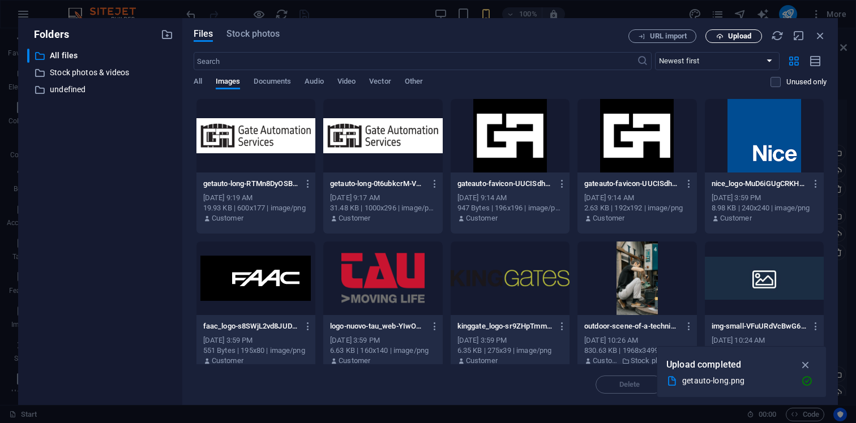
click at [730, 40] on span "Upload" at bounding box center [739, 36] width 23 height 7
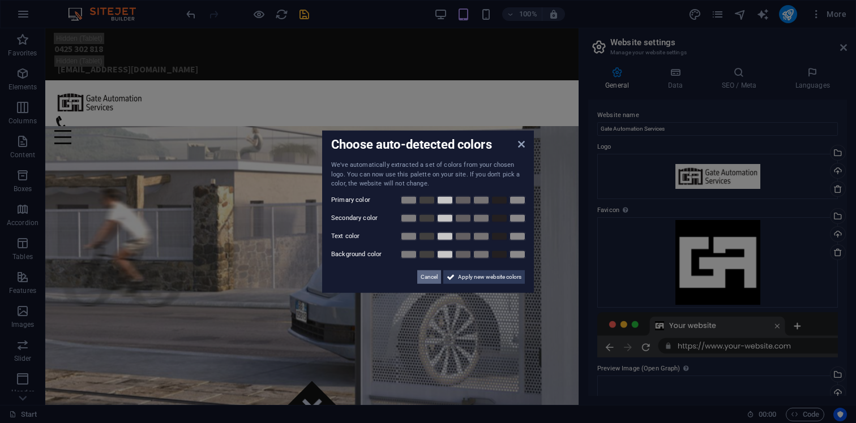
click at [427, 277] on span "Cancel" at bounding box center [429, 277] width 17 height 14
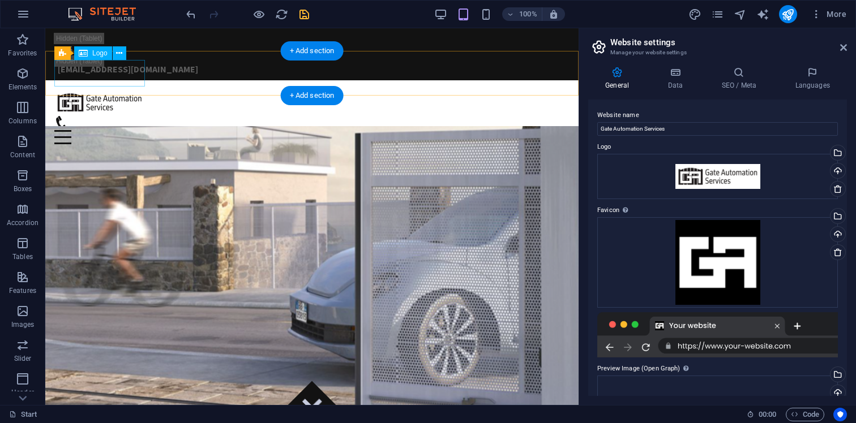
click at [118, 89] on div at bounding box center [311, 102] width 515 height 27
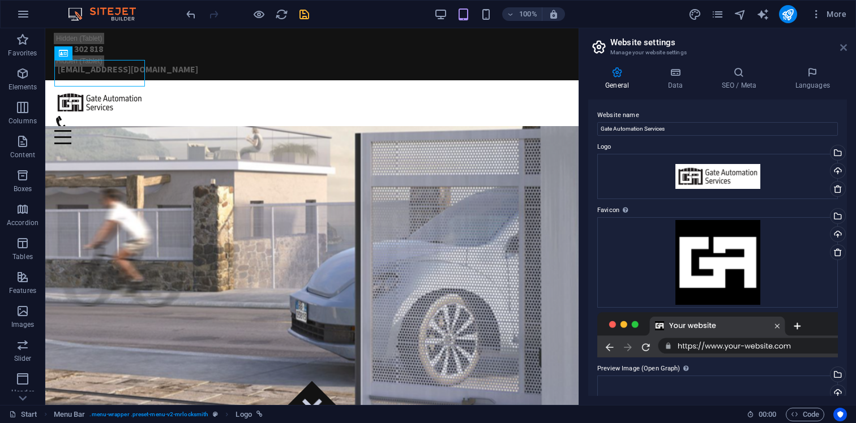
click at [846, 48] on icon at bounding box center [843, 47] width 7 height 9
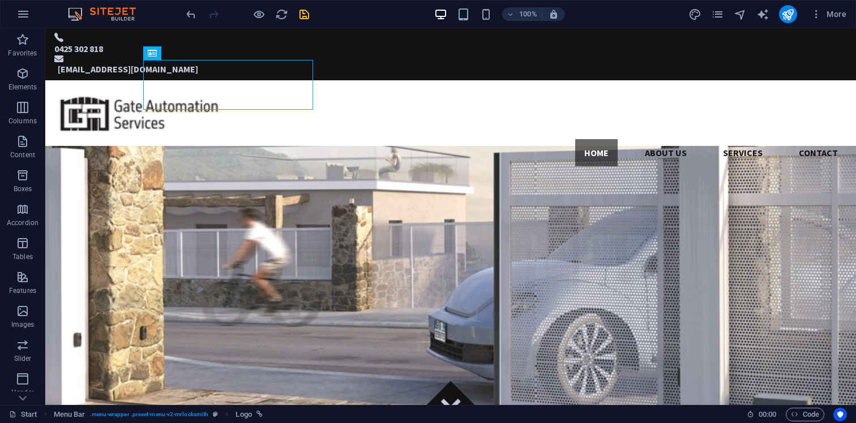
click at [244, 89] on div at bounding box center [450, 114] width 792 height 50
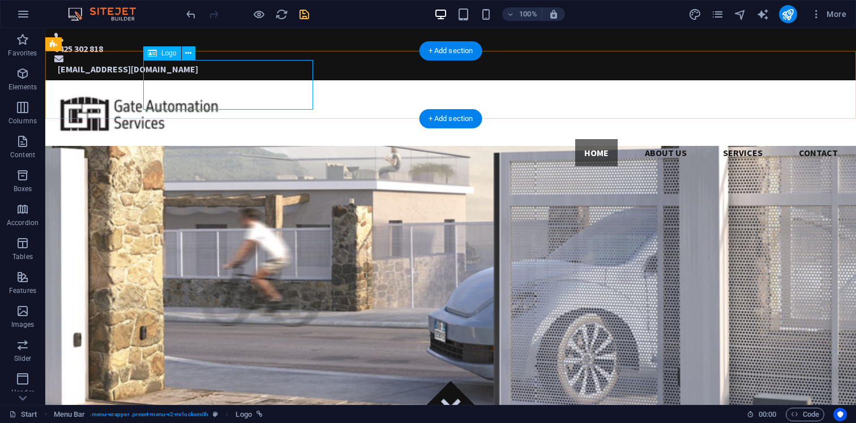
click at [244, 89] on div at bounding box center [450, 114] width 792 height 50
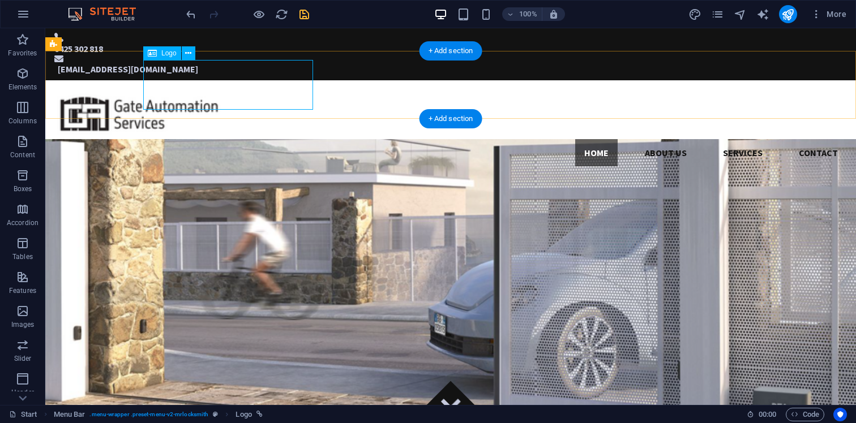
select select "px"
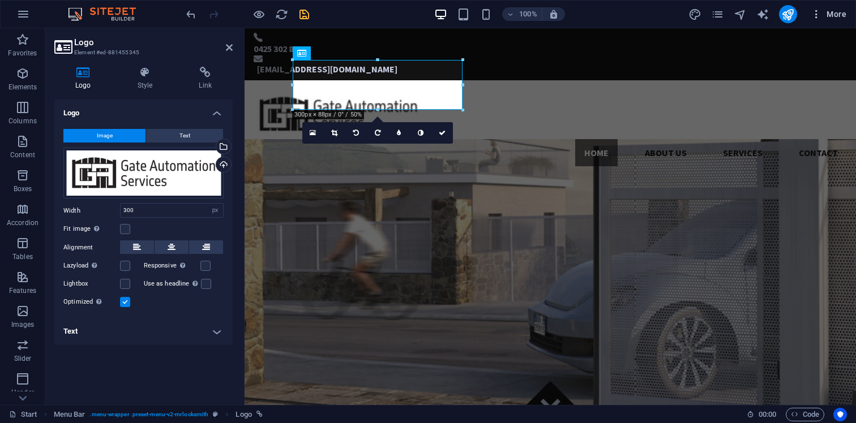
click at [841, 18] on span "More" at bounding box center [829, 13] width 36 height 11
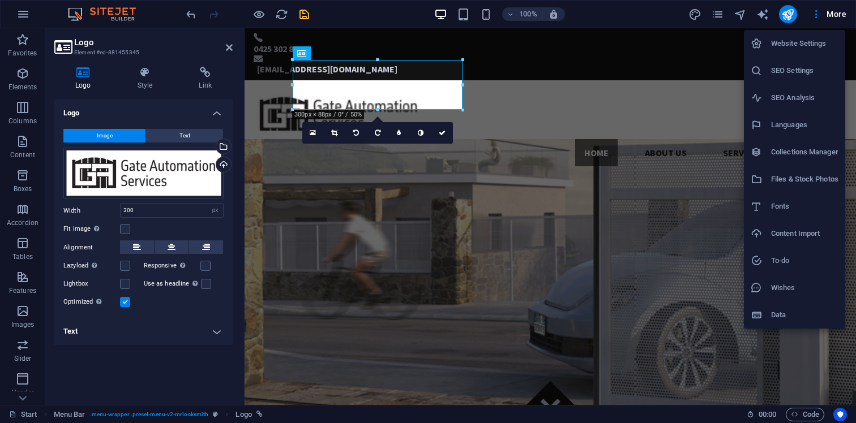
click at [803, 46] on h6 "Website Settings" at bounding box center [804, 44] width 67 height 14
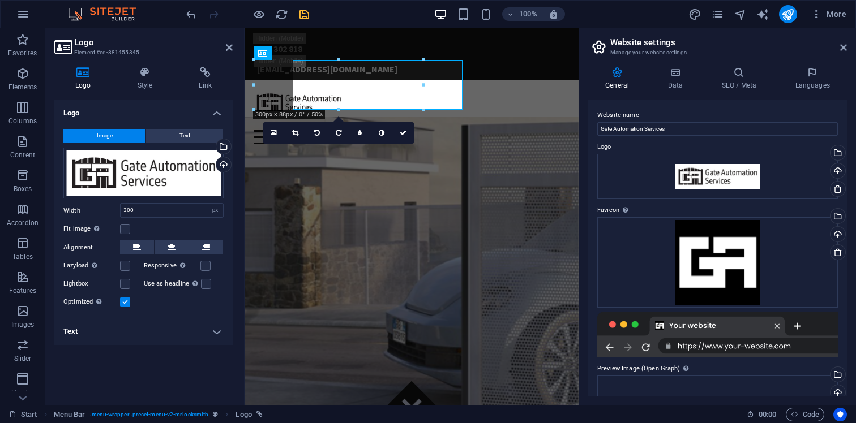
type input "160"
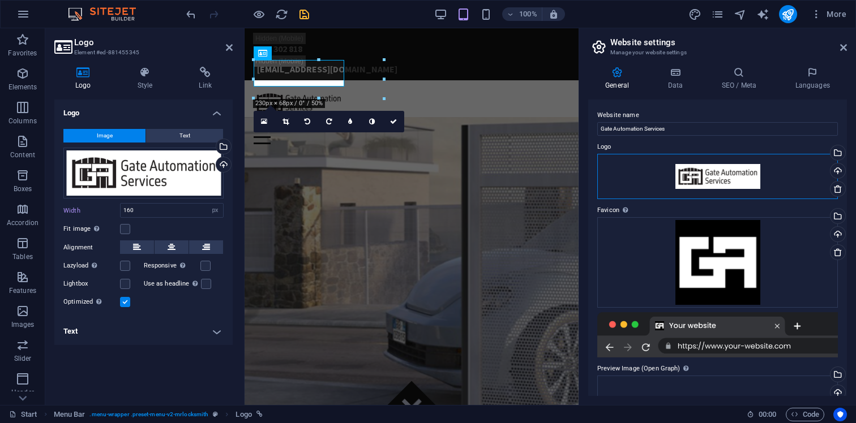
click at [725, 183] on div "Drag files here, click to choose files or select files from Files or our free s…" at bounding box center [717, 176] width 241 height 45
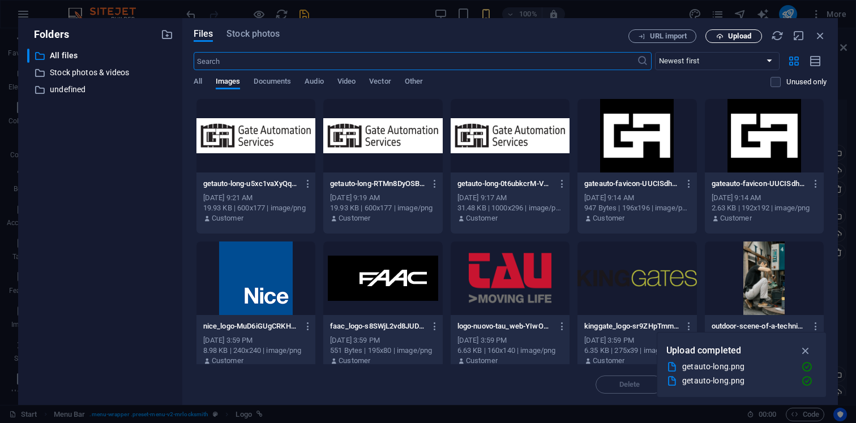
click at [741, 41] on button "Upload" at bounding box center [733, 36] width 57 height 14
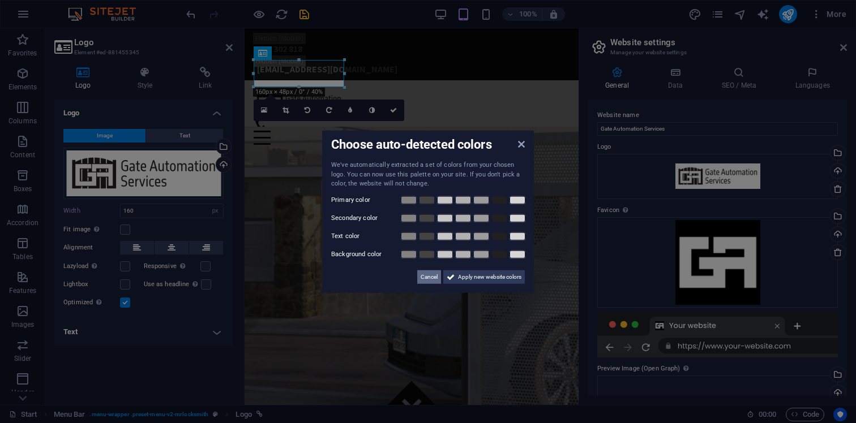
click at [425, 280] on span "Cancel" at bounding box center [429, 277] width 17 height 14
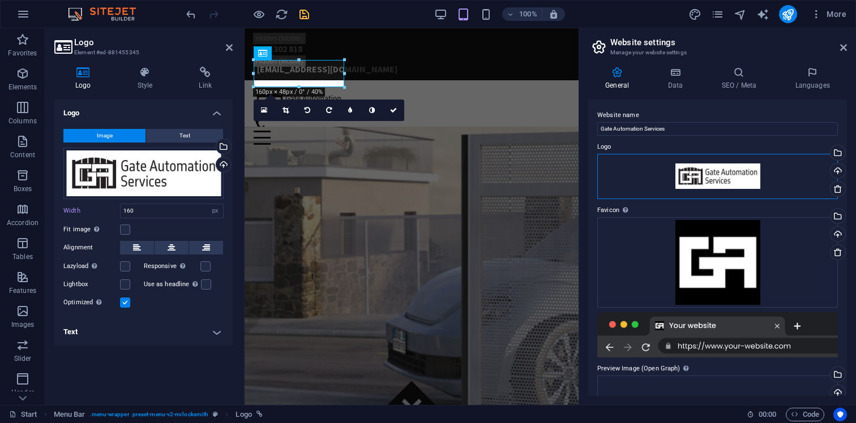
click at [741, 182] on div "Drag files here, click to choose files or select files from Files or our free s…" at bounding box center [717, 176] width 241 height 45
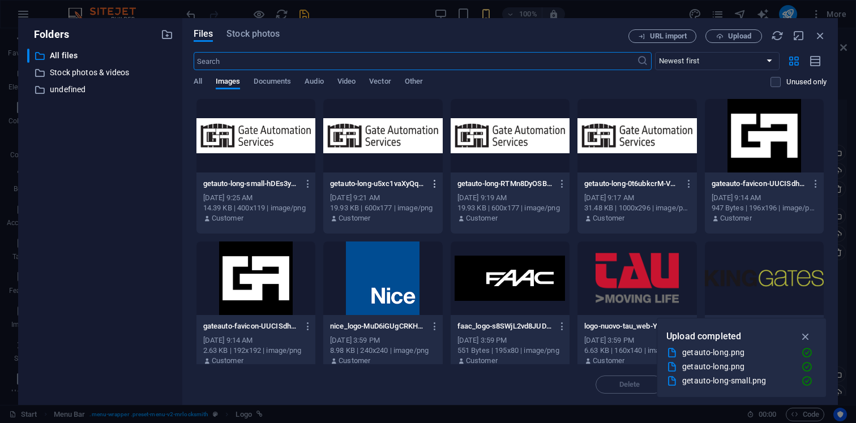
click at [434, 186] on icon "button" at bounding box center [435, 184] width 11 height 10
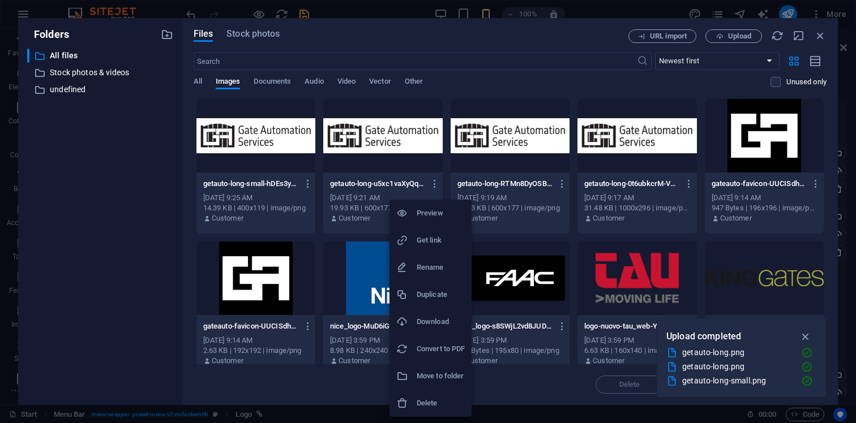
click at [449, 402] on h6 "Delete" at bounding box center [441, 404] width 48 height 14
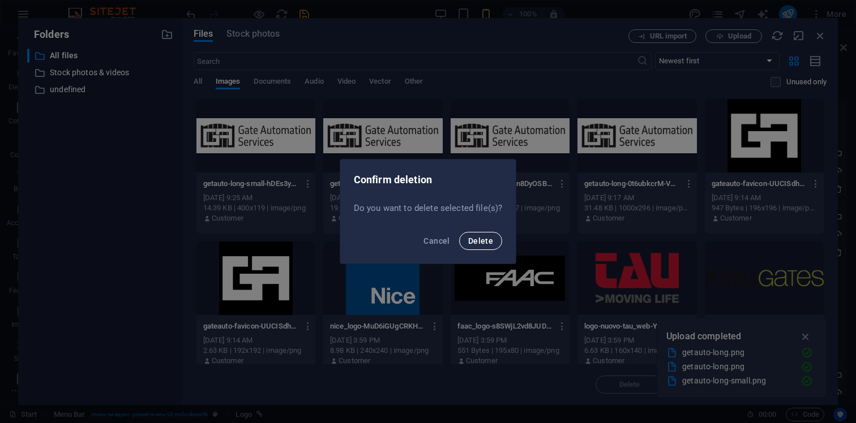
click at [479, 240] on span "Delete" at bounding box center [480, 241] width 25 height 9
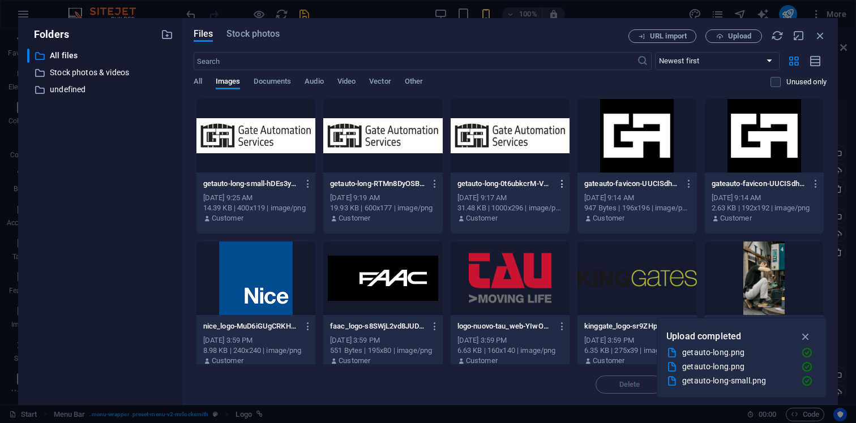
click at [559, 183] on icon "button" at bounding box center [562, 184] width 11 height 10
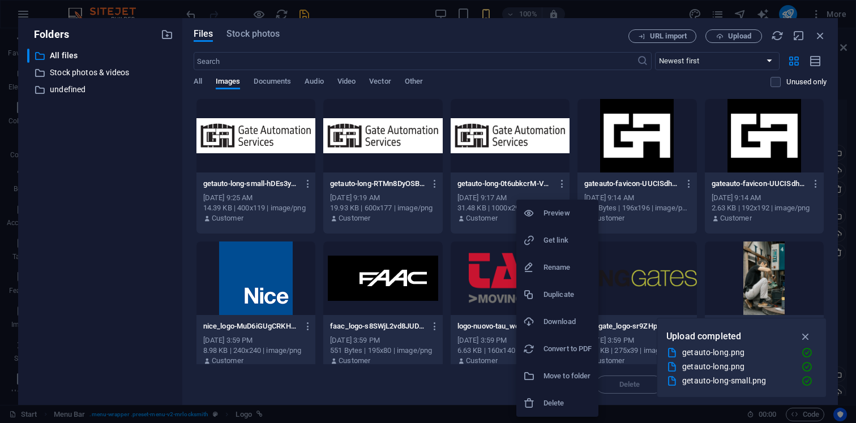
click at [568, 401] on h6 "Delete" at bounding box center [567, 404] width 48 height 14
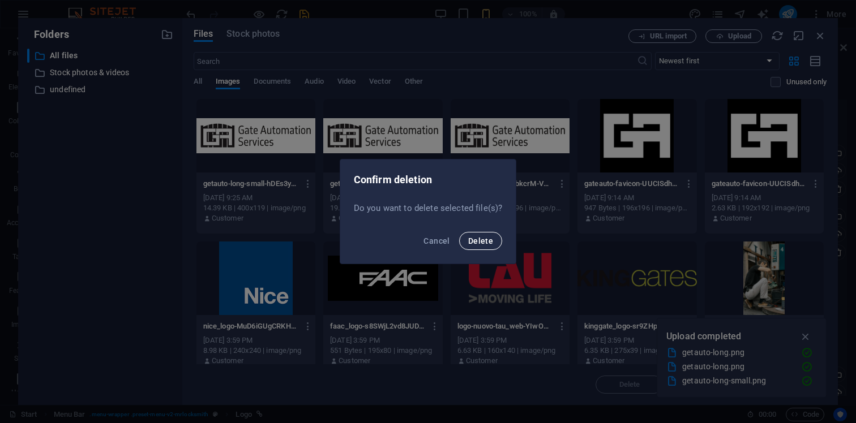
click at [483, 245] on span "Delete" at bounding box center [480, 241] width 25 height 9
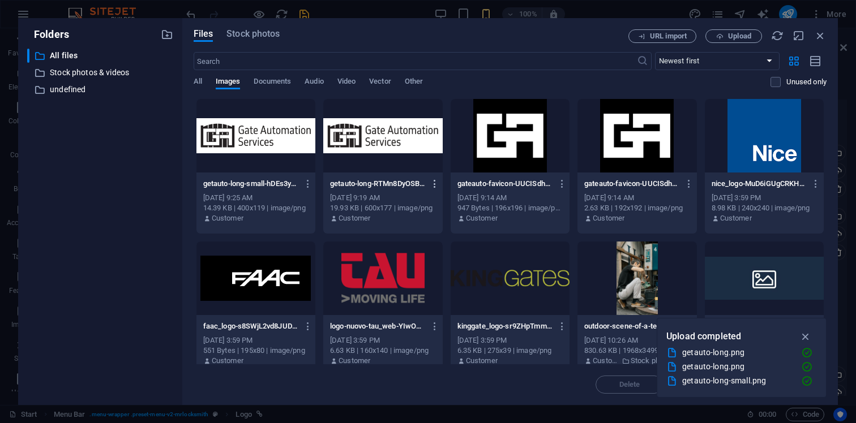
click at [436, 185] on icon "button" at bounding box center [435, 184] width 11 height 10
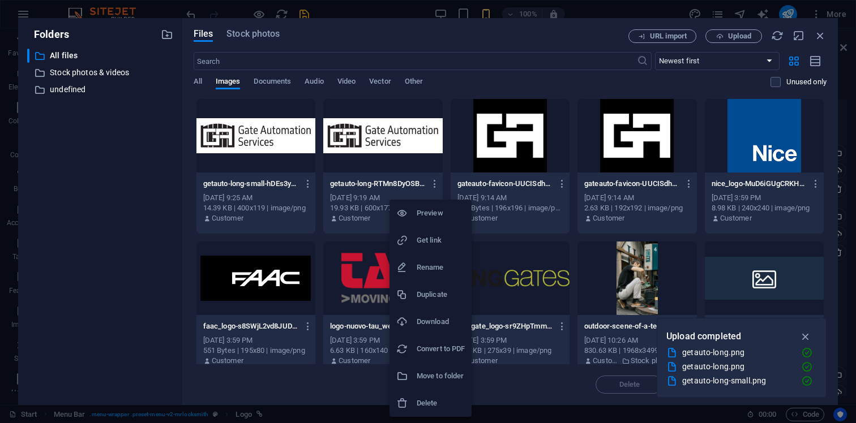
click at [435, 404] on h6 "Delete" at bounding box center [441, 404] width 48 height 14
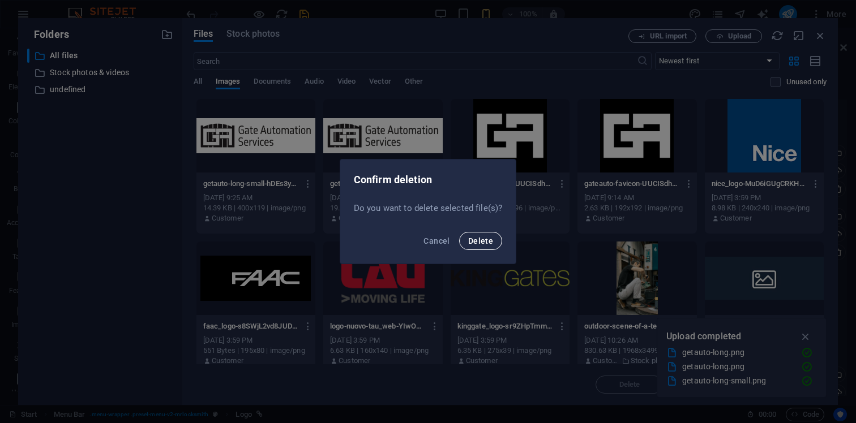
click at [490, 242] on span "Delete" at bounding box center [480, 241] width 25 height 9
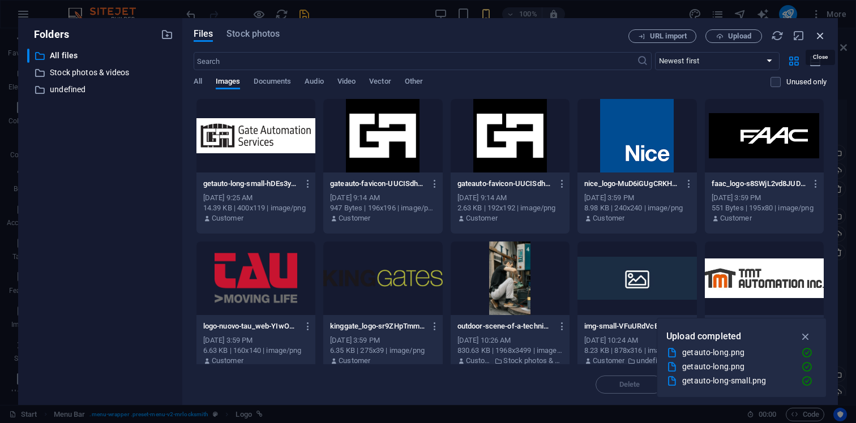
click at [823, 37] on icon "button" at bounding box center [820, 35] width 12 height 12
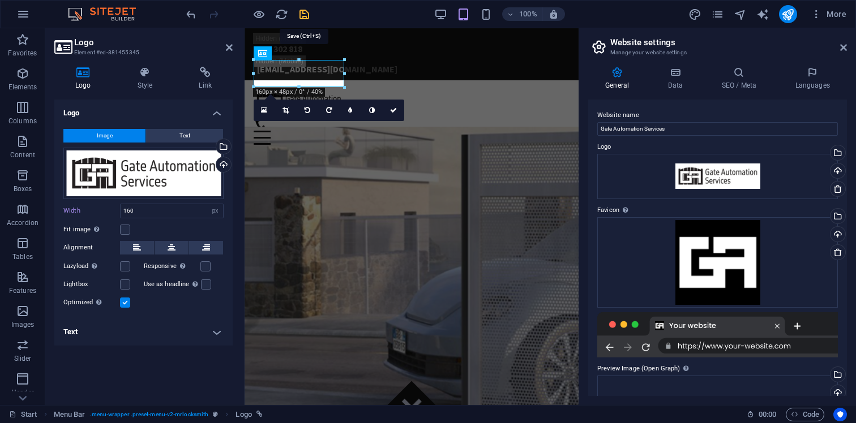
click at [305, 8] on icon "save" at bounding box center [304, 14] width 13 height 13
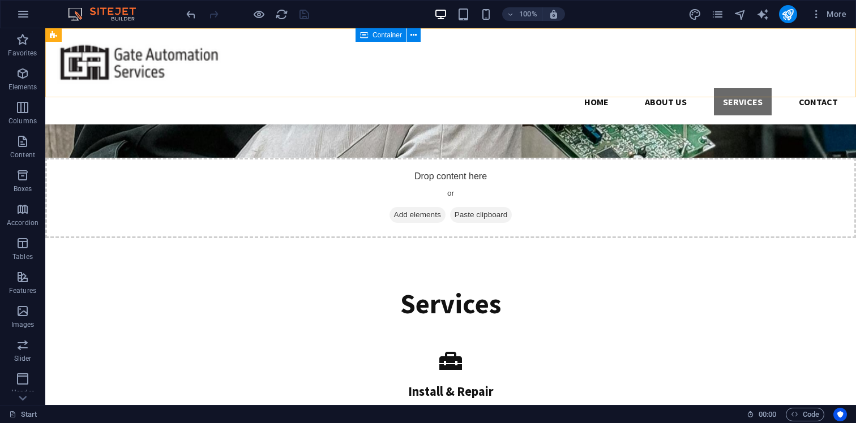
scroll to position [1709, 0]
